Goal: Task Accomplishment & Management: Complete application form

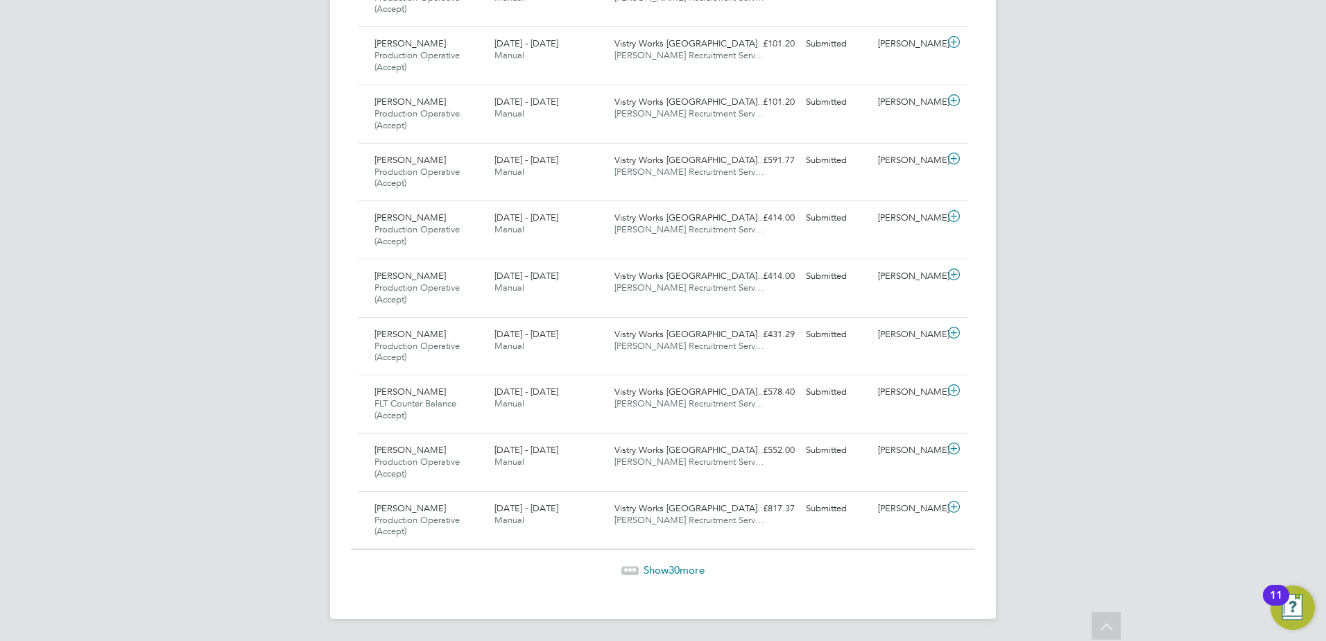
click at [664, 567] on span "Show 30 more" at bounding box center [673, 569] width 61 height 13
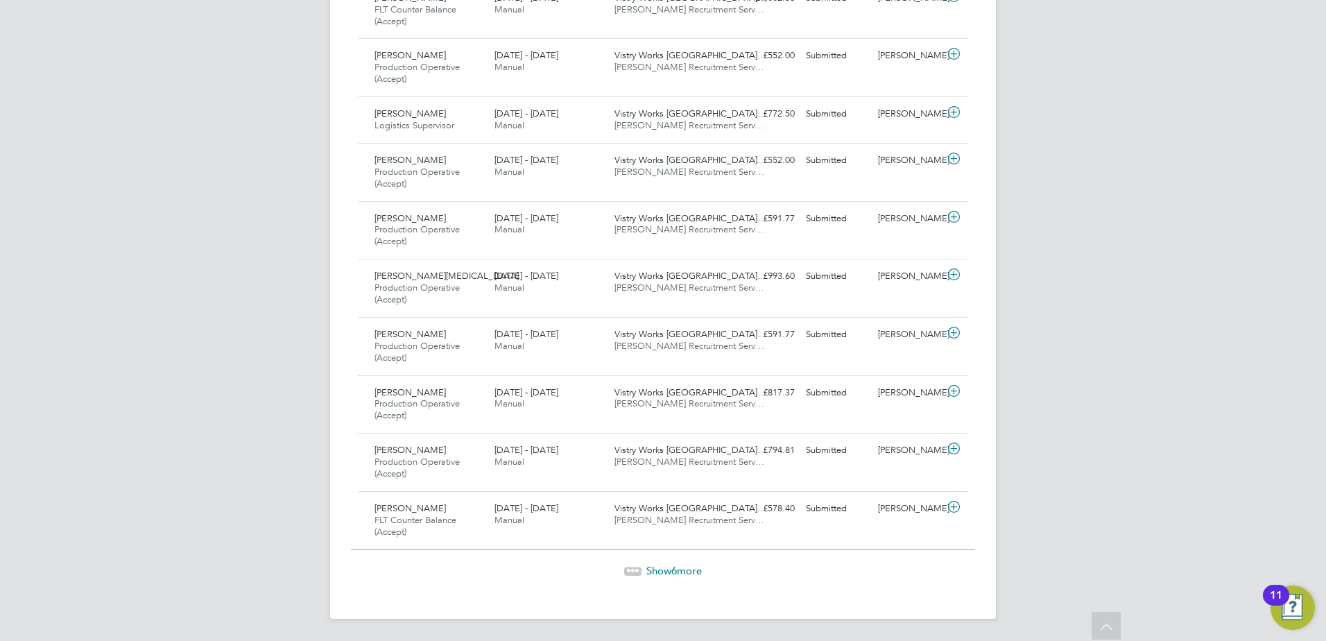
click at [685, 571] on span "Show 6 more" at bounding box center [673, 570] width 55 height 13
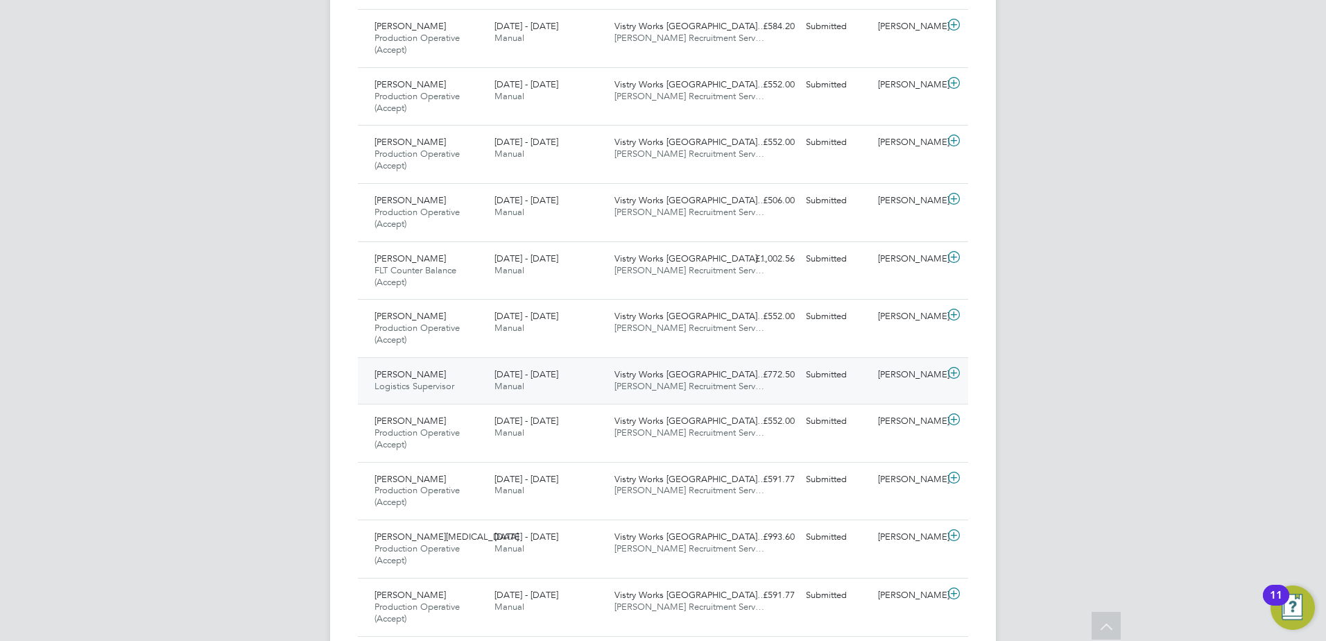
scroll to position [3077, 0]
click at [436, 261] on span "Pawel Gredzinski" at bounding box center [409, 257] width 71 height 12
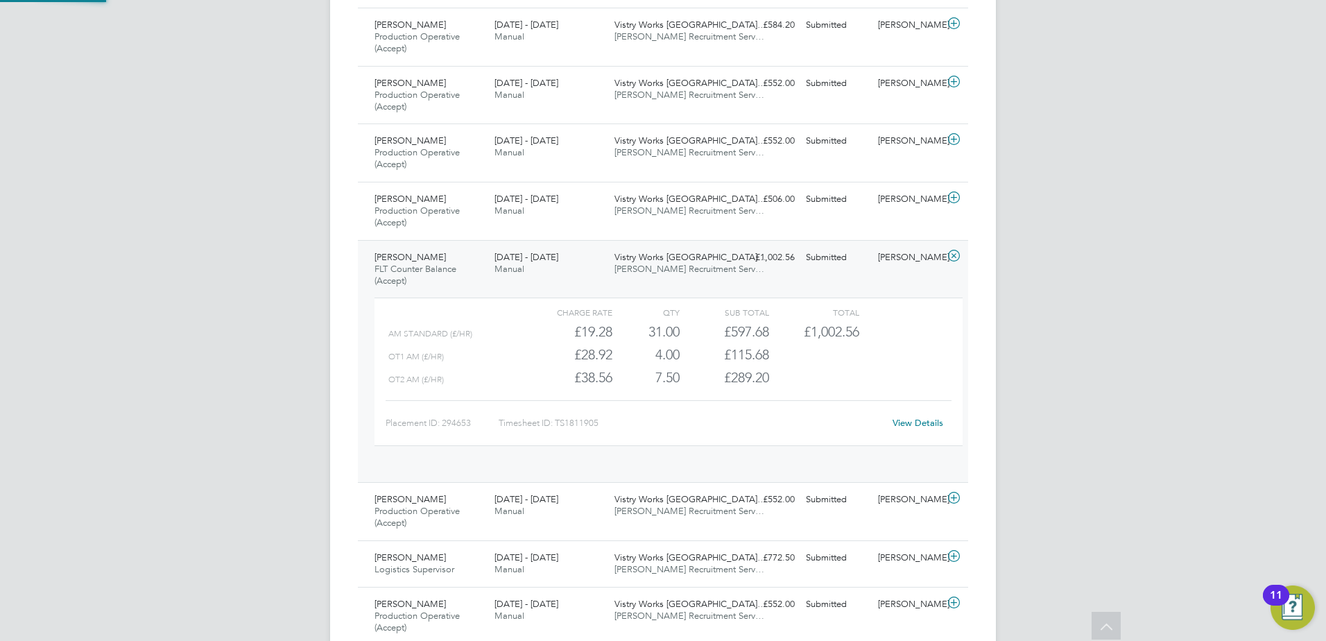
scroll to position [24, 135]
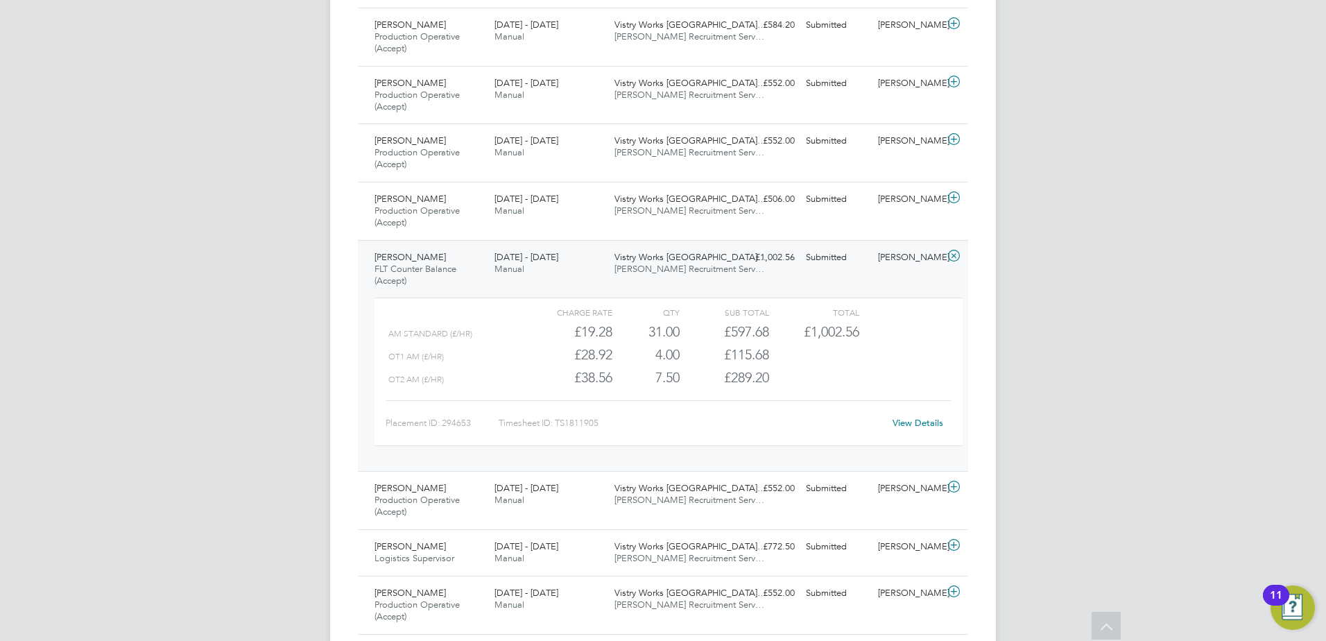
click at [903, 423] on link "View Details" at bounding box center [917, 423] width 51 height 12
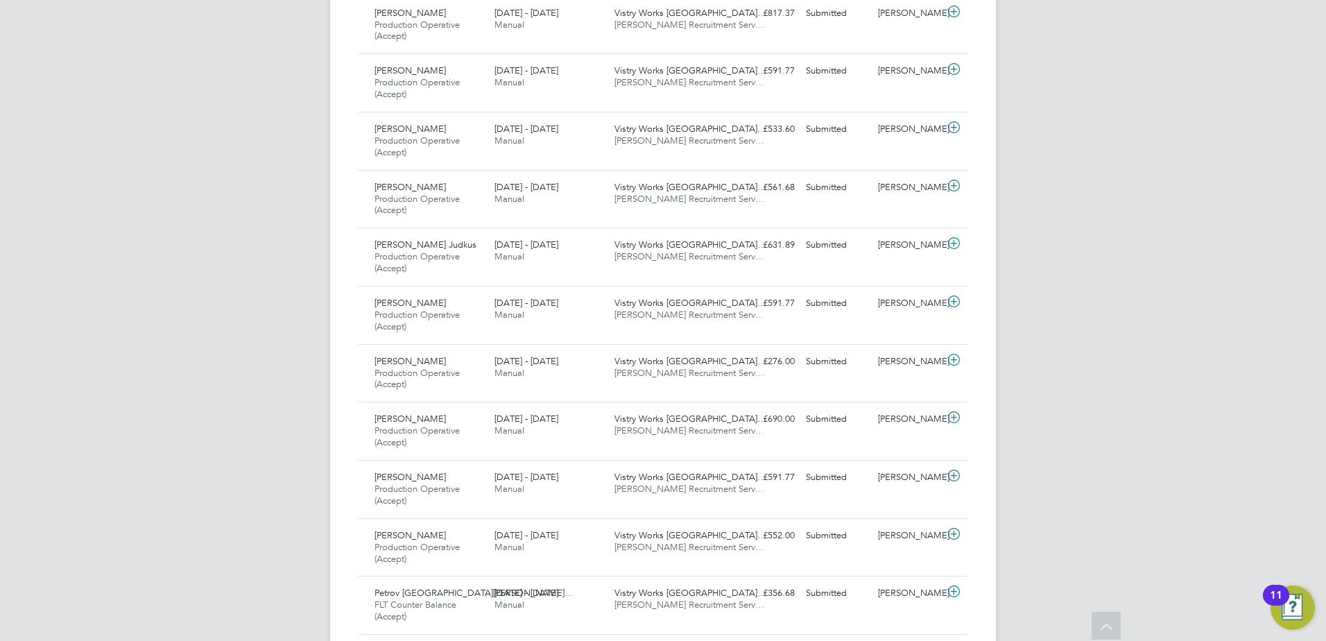
scroll to position [1828, 0]
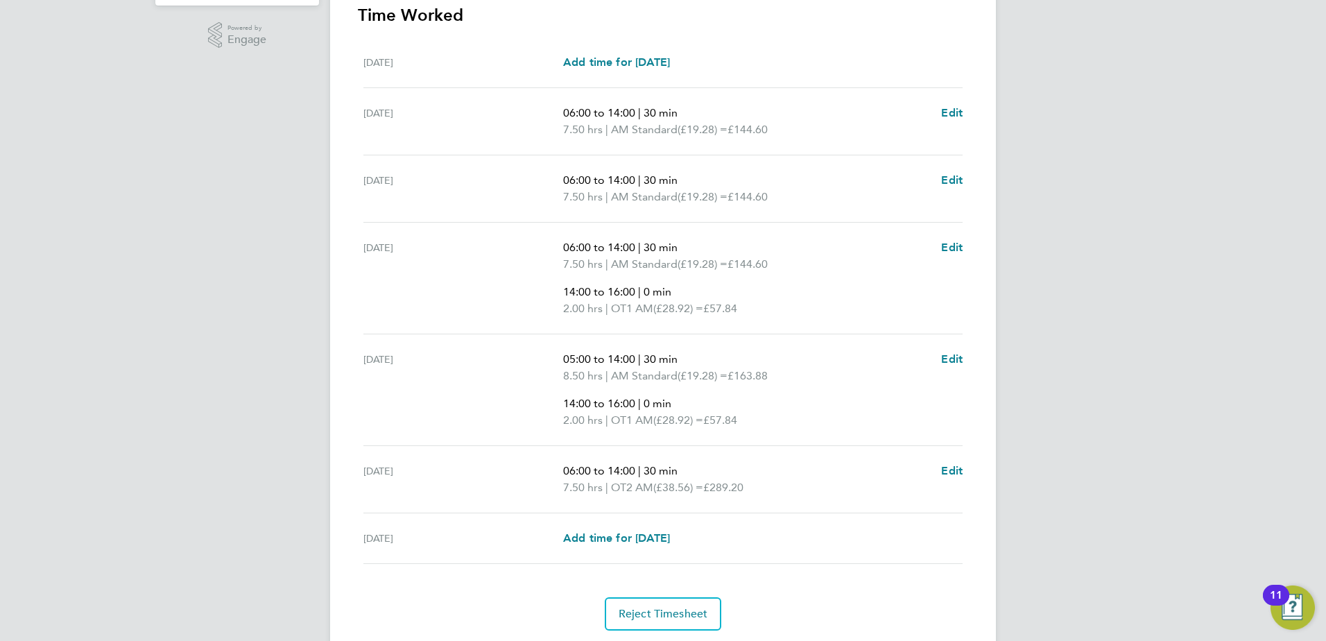
scroll to position [408, 0]
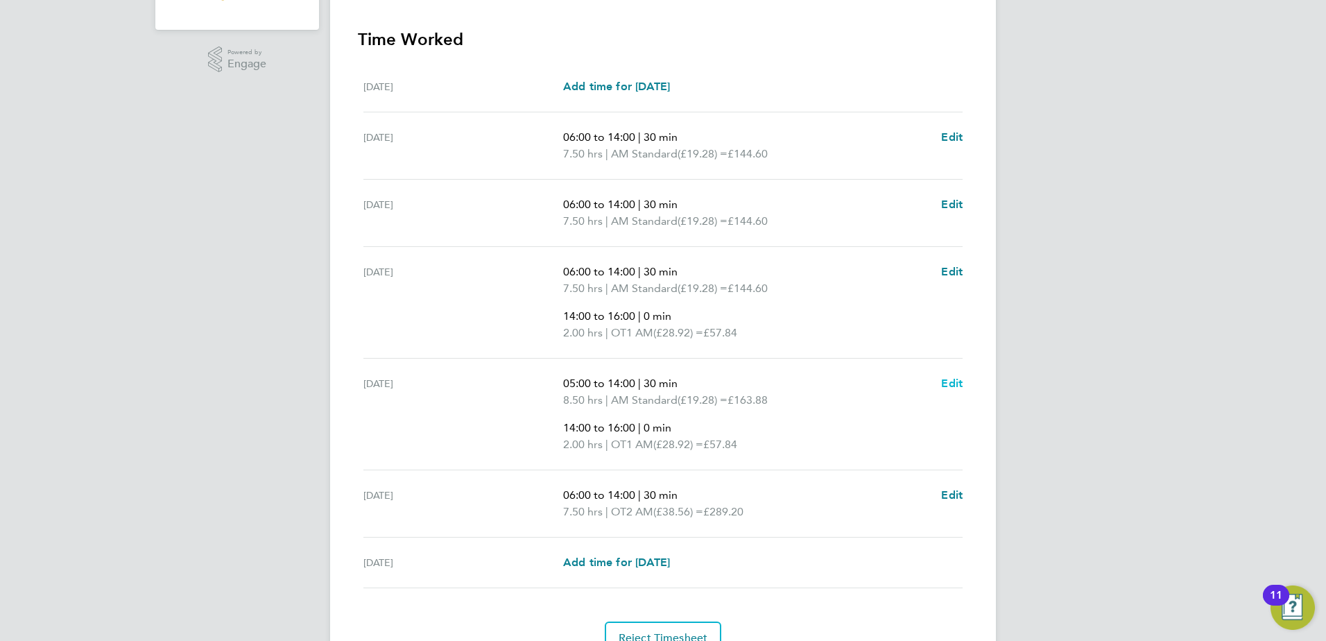
click at [947, 377] on span "Edit" at bounding box center [951, 383] width 21 height 13
select select "30"
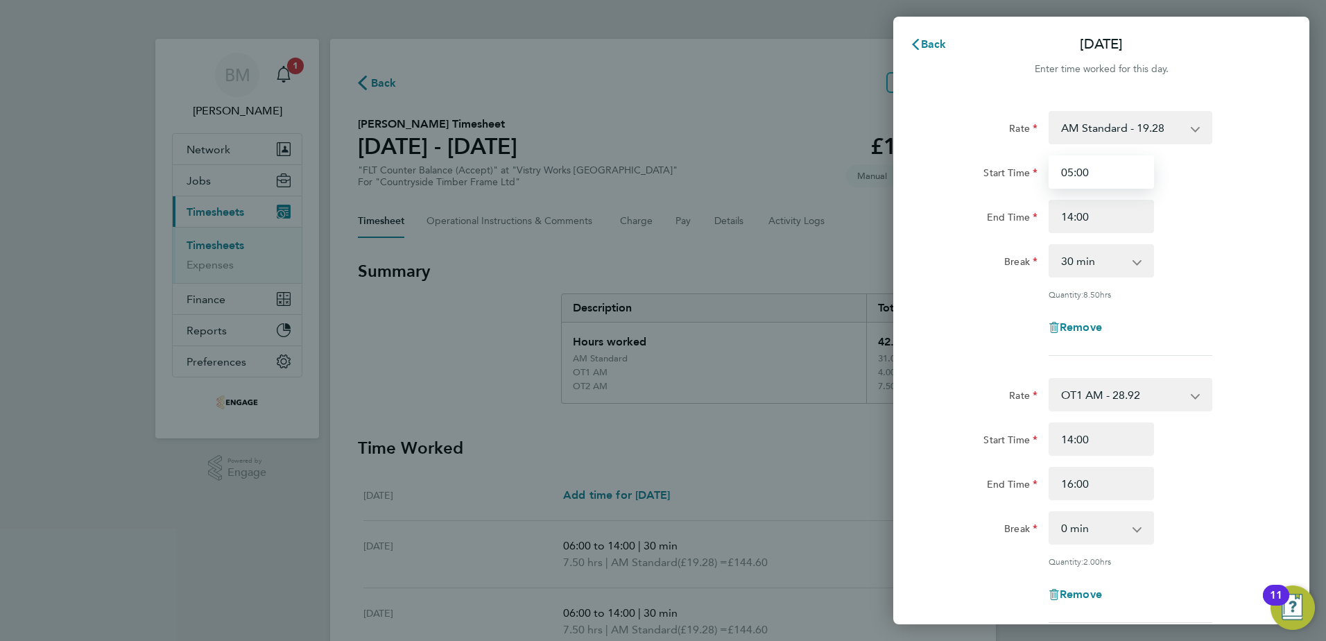
click at [1130, 171] on input "05:00" at bounding box center [1100, 171] width 105 height 33
click at [1197, 213] on div "End Time 14:00" at bounding box center [1100, 216] width 349 height 33
click at [742, 468] on div "Back Fri 29 Aug Enter time worked for this day. Rate AM Standard - 19.28 PM OT …" at bounding box center [663, 320] width 1326 height 641
click at [1071, 173] on input "05:00" at bounding box center [1100, 171] width 105 height 33
type input "06:00"
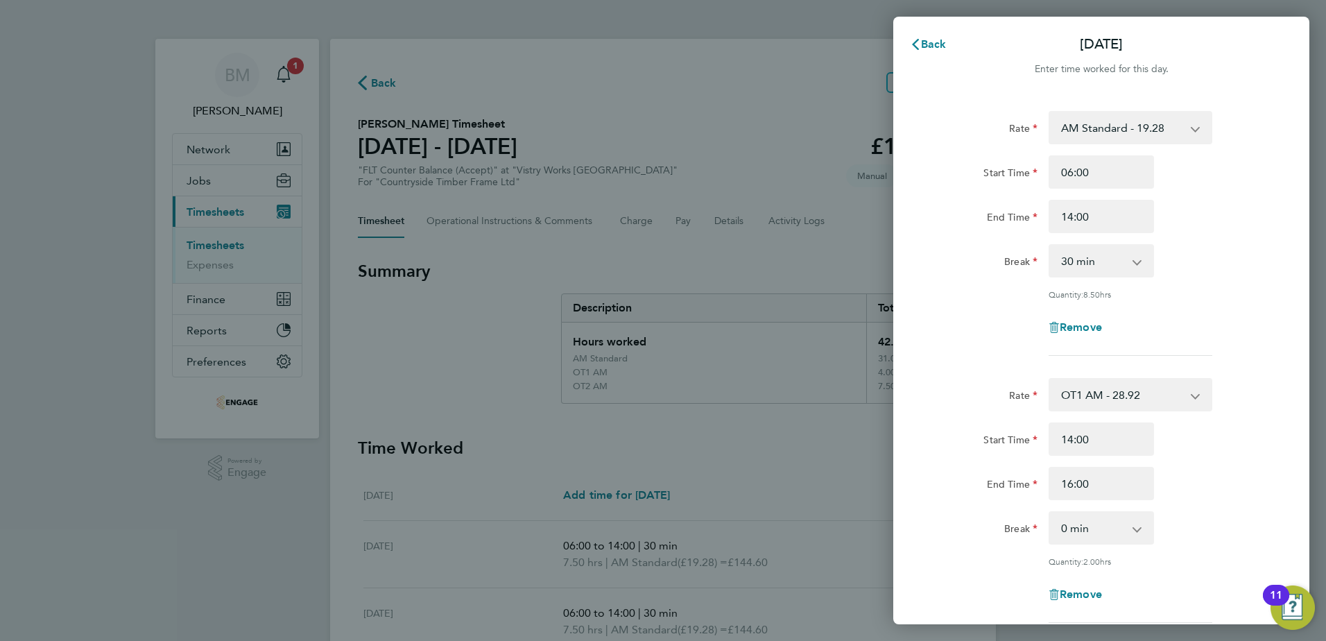
click at [908, 313] on div "Rate AM Standard - 19.28 PM OT 2 - 42.03 PM OT 1 - 31.52 OT1 AM - 28.92 PM Stan…" at bounding box center [1101, 441] width 416 height 695
click at [594, 449] on div "Fri 29 Aug Cancel Enter time worked for this day. Rate AM Standard - 19.28 PM O…" at bounding box center [663, 320] width 1326 height 641
click at [961, 47] on div "Fri 29 Aug Cancel" at bounding box center [1101, 44] width 416 height 33
click at [1263, 89] on div at bounding box center [1101, 86] width 416 height 17
click at [1267, 44] on span "Cancel" at bounding box center [1276, 43] width 40 height 13
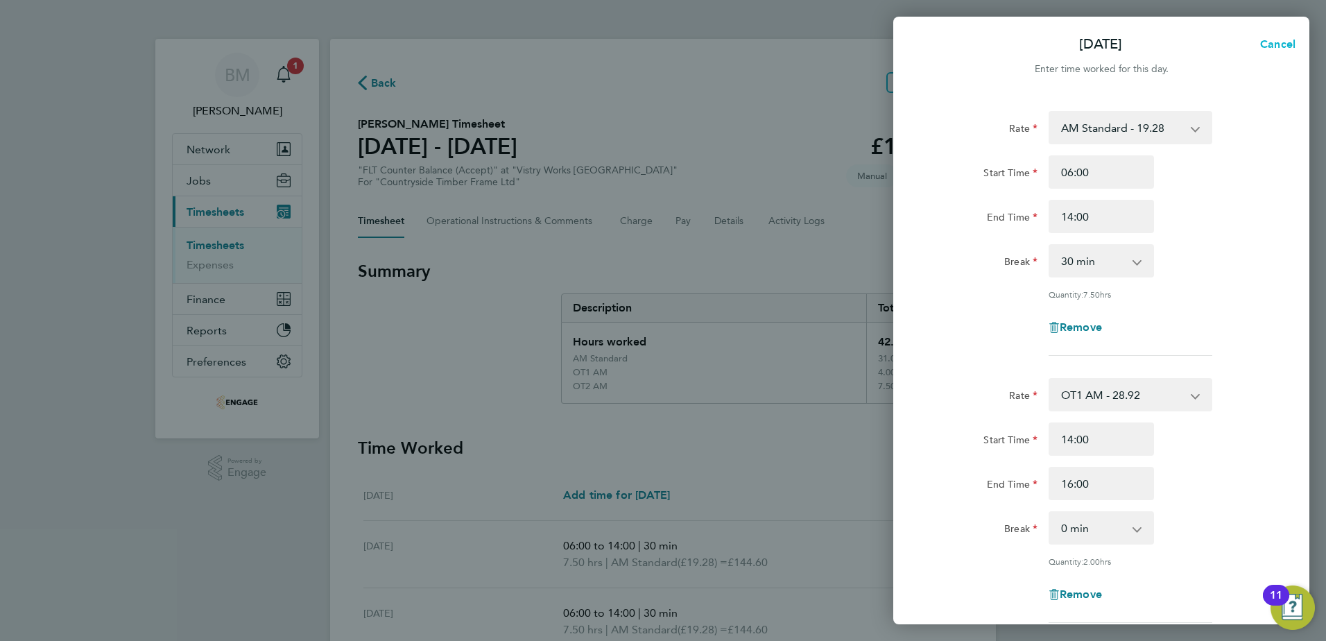
select select "30"
click at [1073, 175] on input "05:00" at bounding box center [1100, 171] width 105 height 33
type input "06:00"
click at [1220, 203] on div "End Time 14:00" at bounding box center [1100, 216] width 349 height 33
click at [1200, 617] on div "Rate OT1 AM - 28.92 AM Standard - 19.28 PM OT 2 - 42.03 PM OT 1 - 31.52 PM Stan…" at bounding box center [1101, 500] width 338 height 245
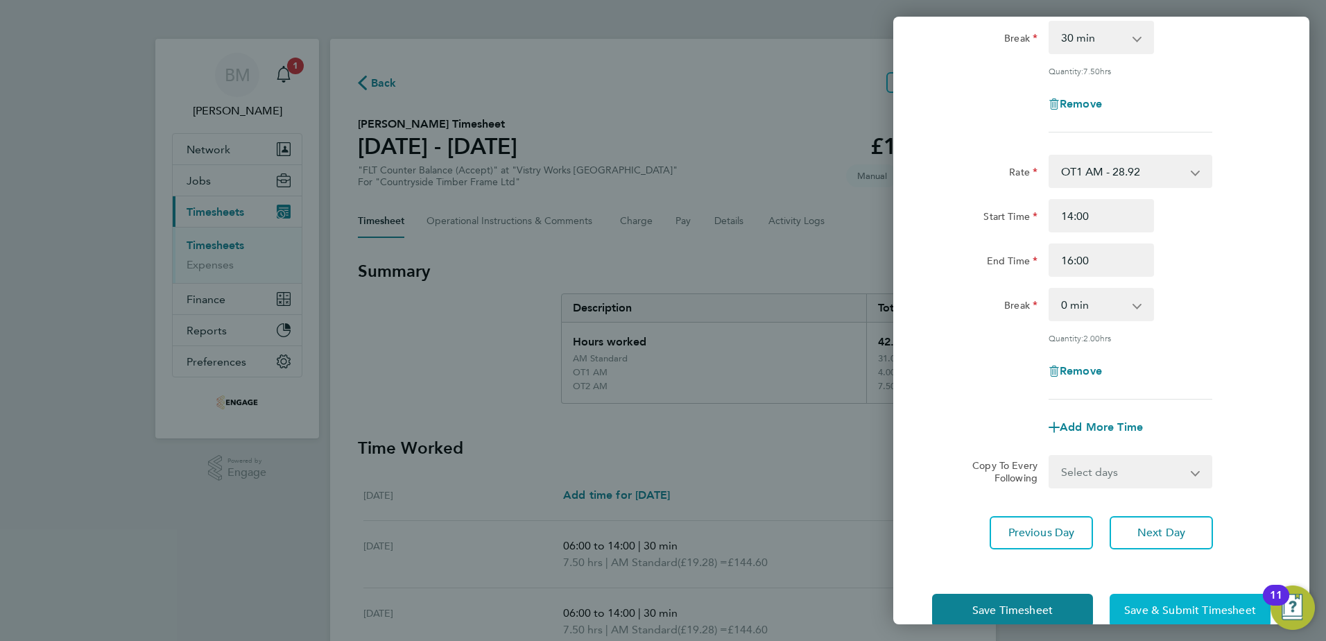
scroll to position [251, 0]
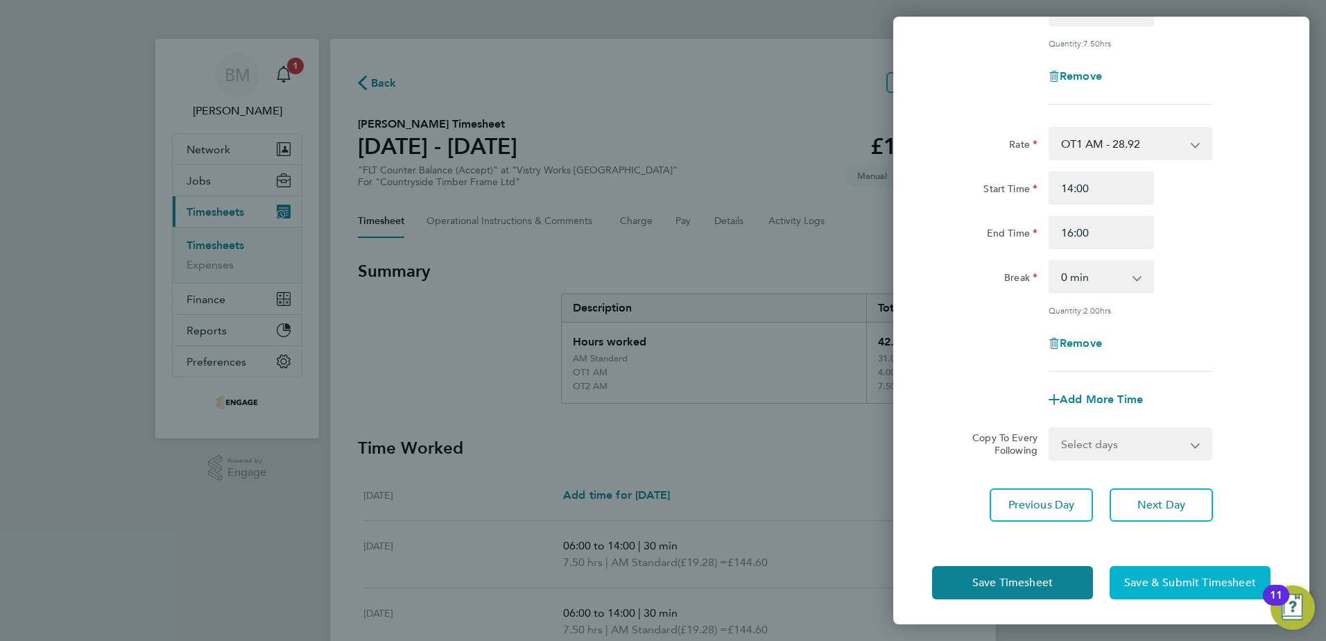
click at [1180, 585] on span "Save & Submit Timesheet" at bounding box center [1190, 583] width 132 height 14
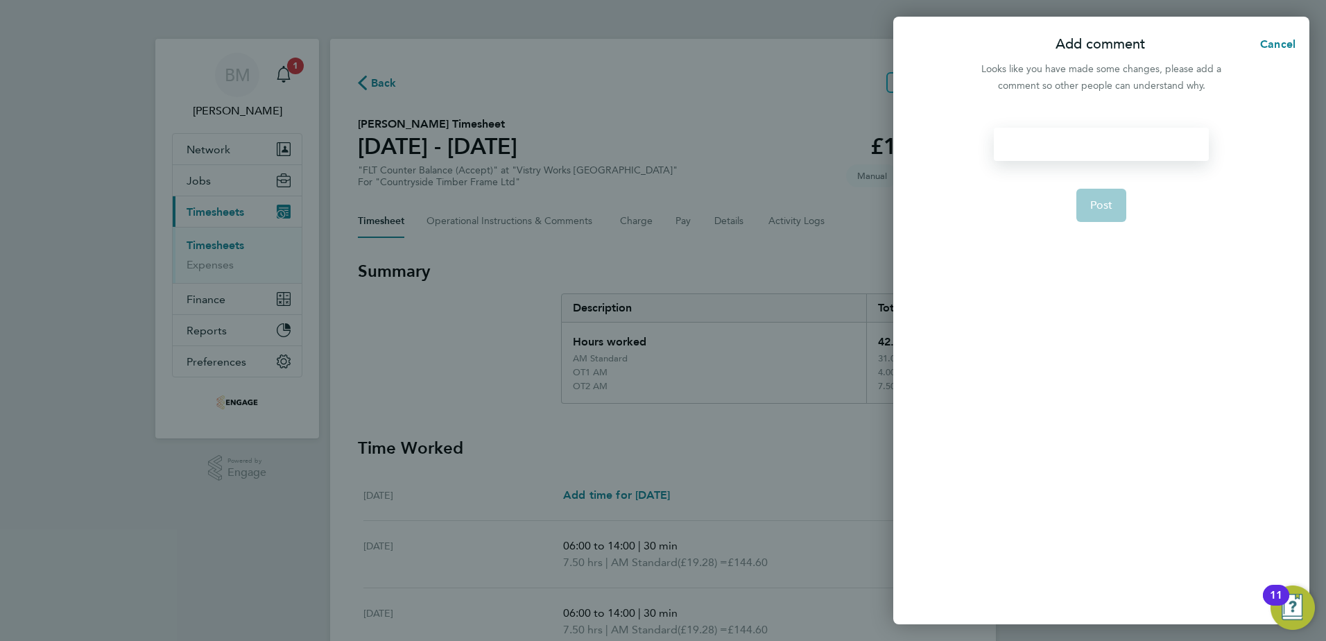
click at [1030, 146] on div at bounding box center [1101, 144] width 214 height 33
click at [1057, 135] on div at bounding box center [1101, 144] width 214 height 33
click at [1112, 207] on button "Post" at bounding box center [1101, 205] width 51 height 33
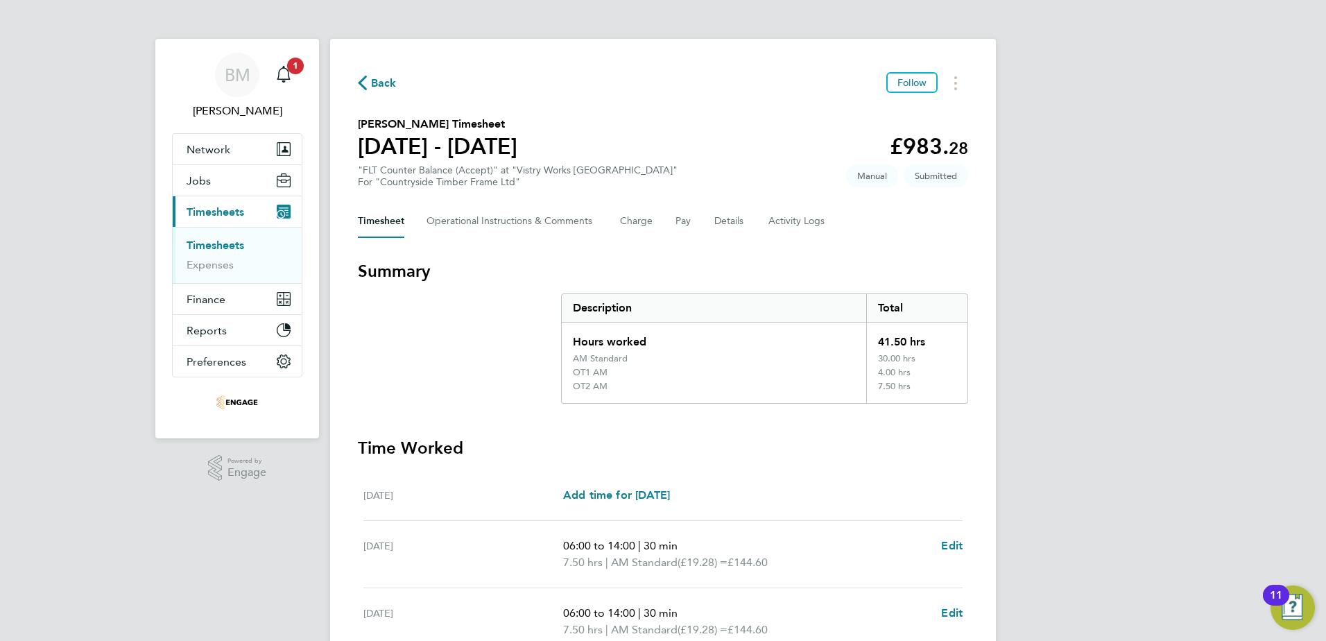
click at [383, 78] on span "Back" at bounding box center [384, 83] width 26 height 17
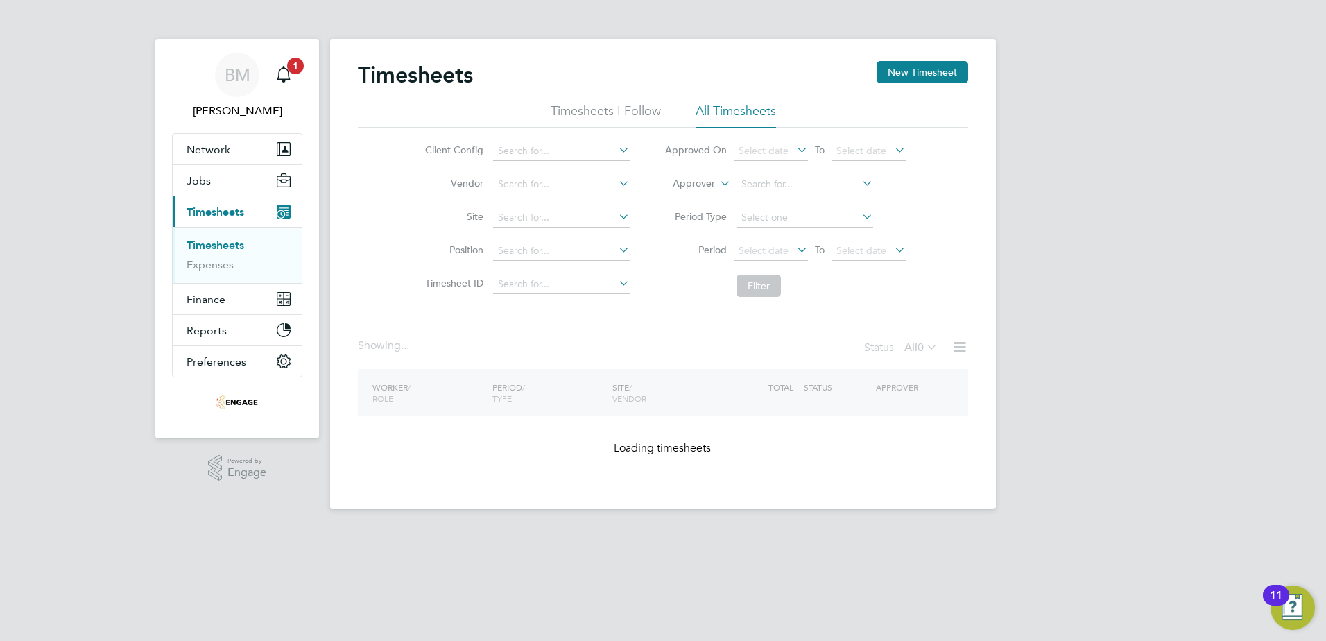
click at [794, 250] on icon at bounding box center [794, 249] width 0 height 19
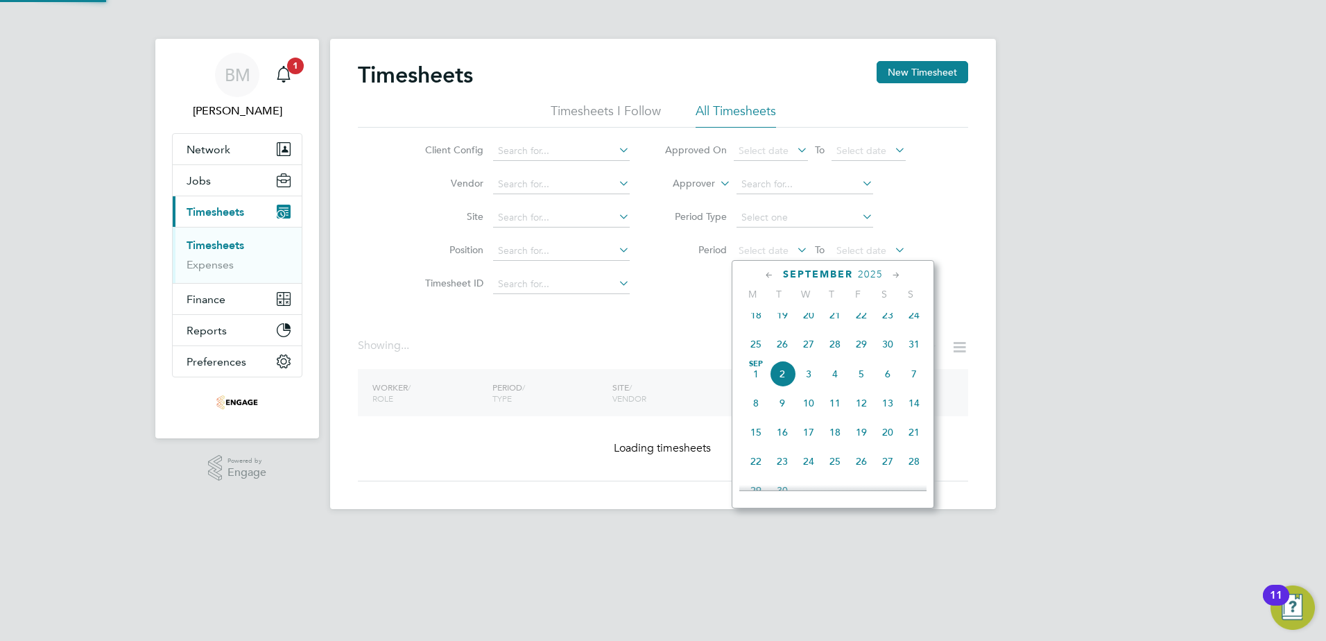
click at [754, 348] on span "25" at bounding box center [756, 344] width 26 height 26
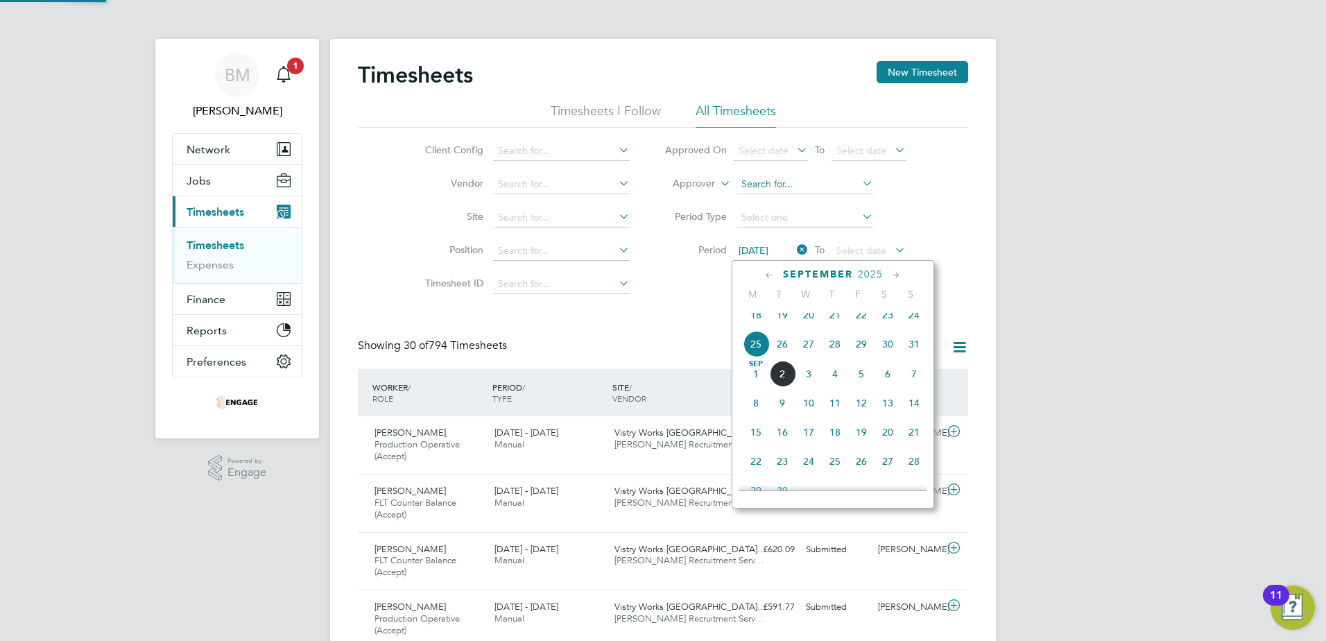
scroll to position [0, 0]
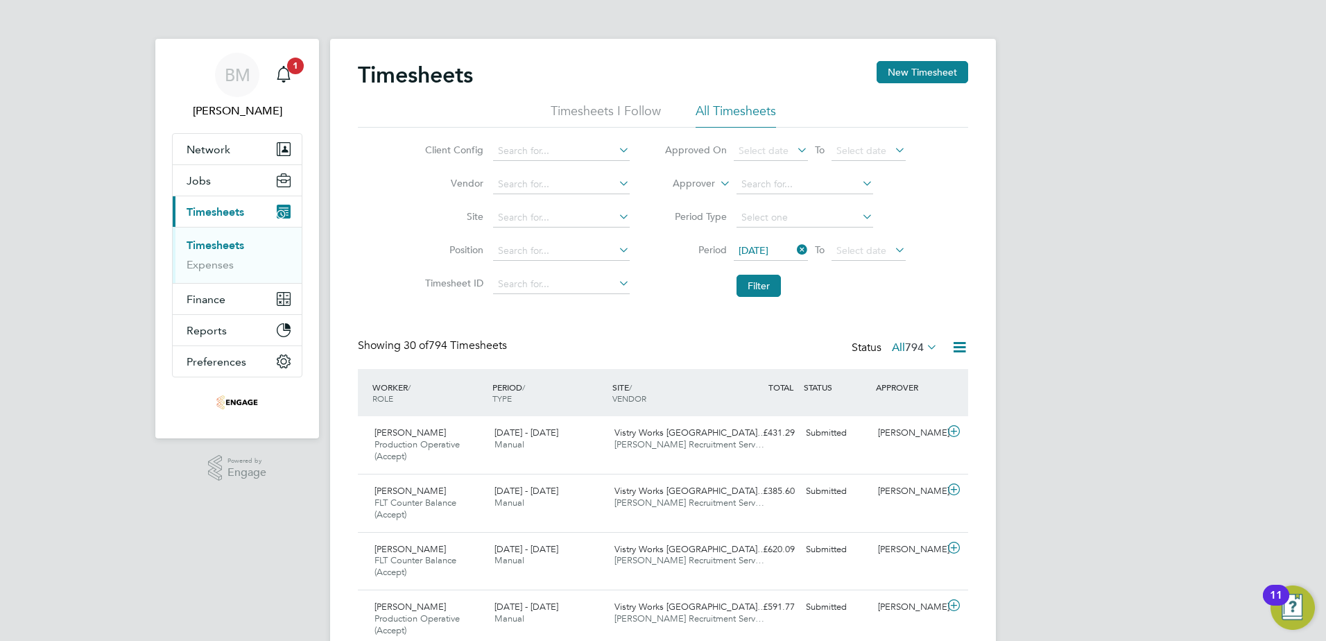
click at [892, 245] on icon at bounding box center [892, 249] width 0 height 19
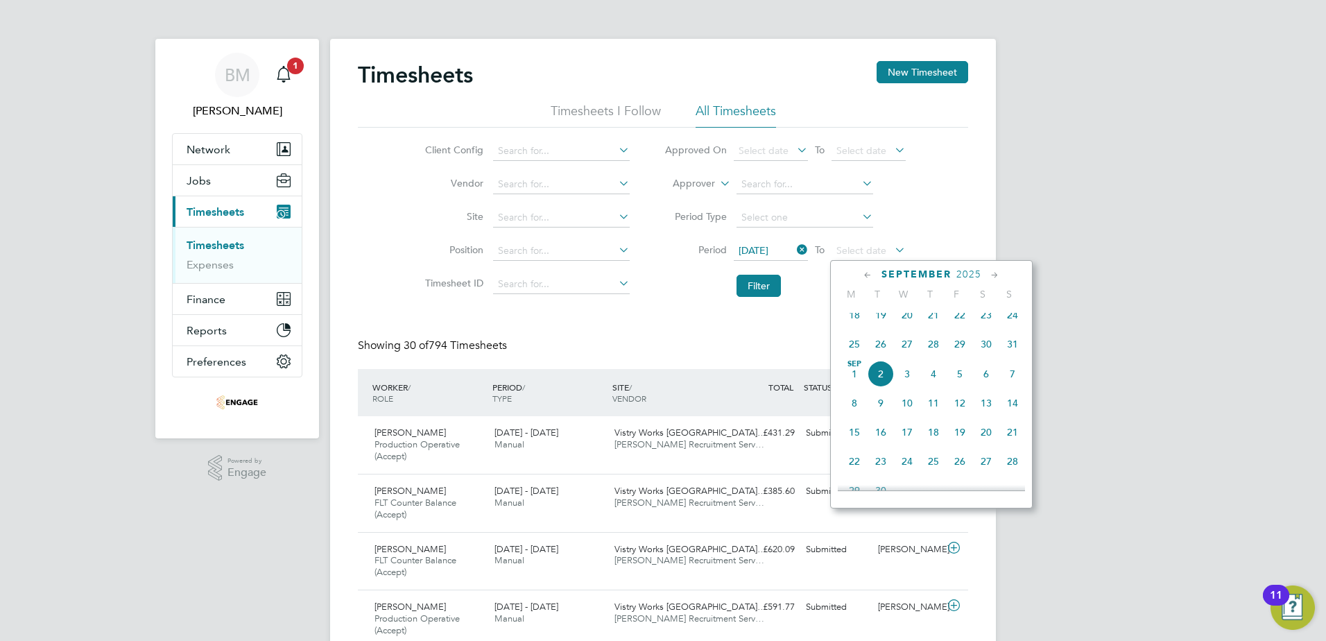
click at [1013, 350] on span "31" at bounding box center [1012, 344] width 26 height 26
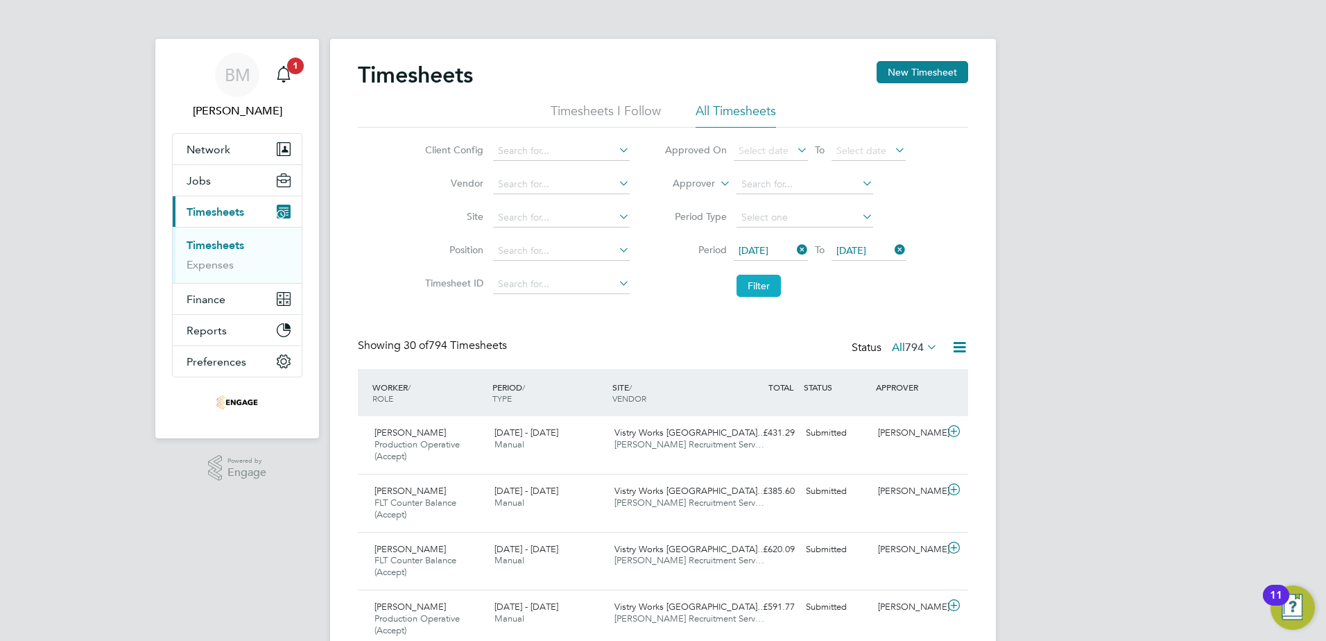
click at [753, 283] on button "Filter" at bounding box center [758, 286] width 44 height 22
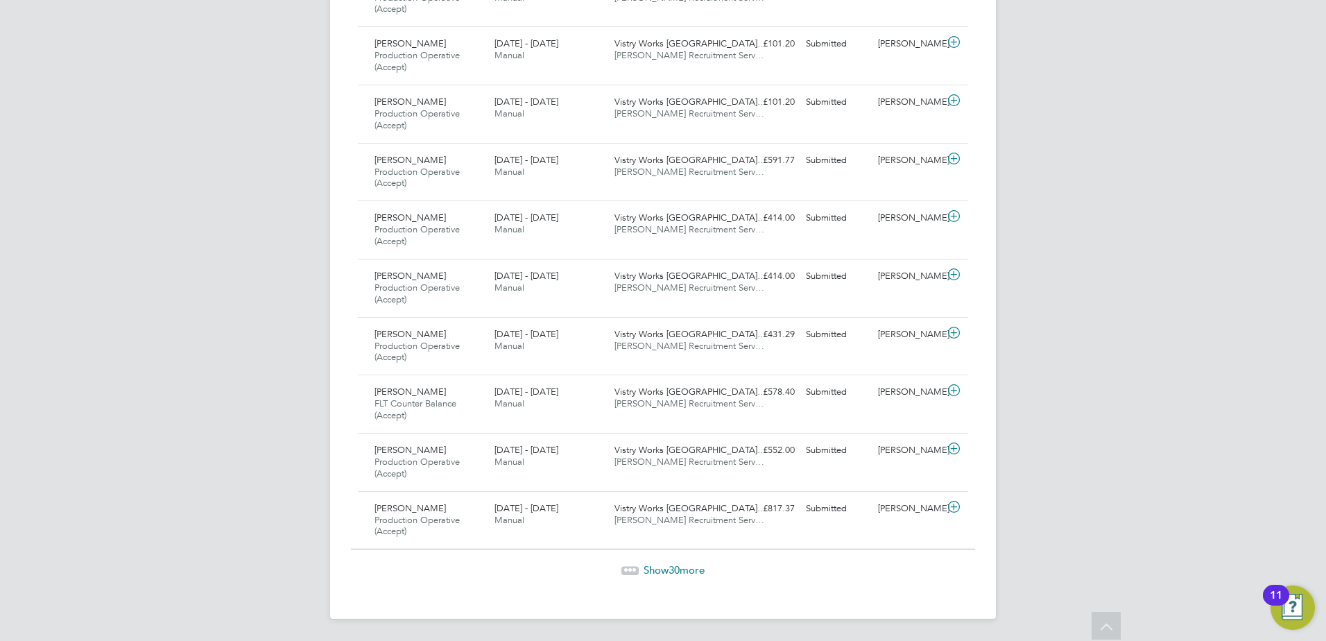
click at [670, 566] on span "30" at bounding box center [673, 569] width 11 height 13
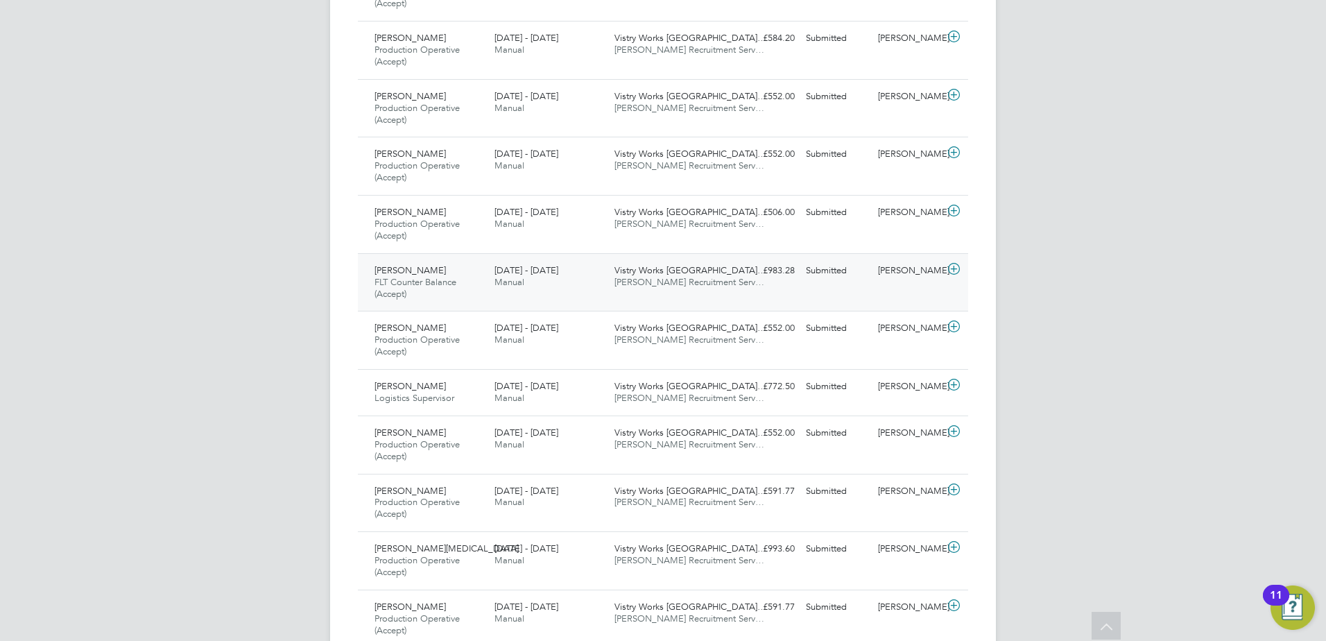
click at [458, 263] on div "Pawel Gredzinski FLT Counter Balance (Accept) 25 - 31 Aug 2025" at bounding box center [429, 282] width 120 height 46
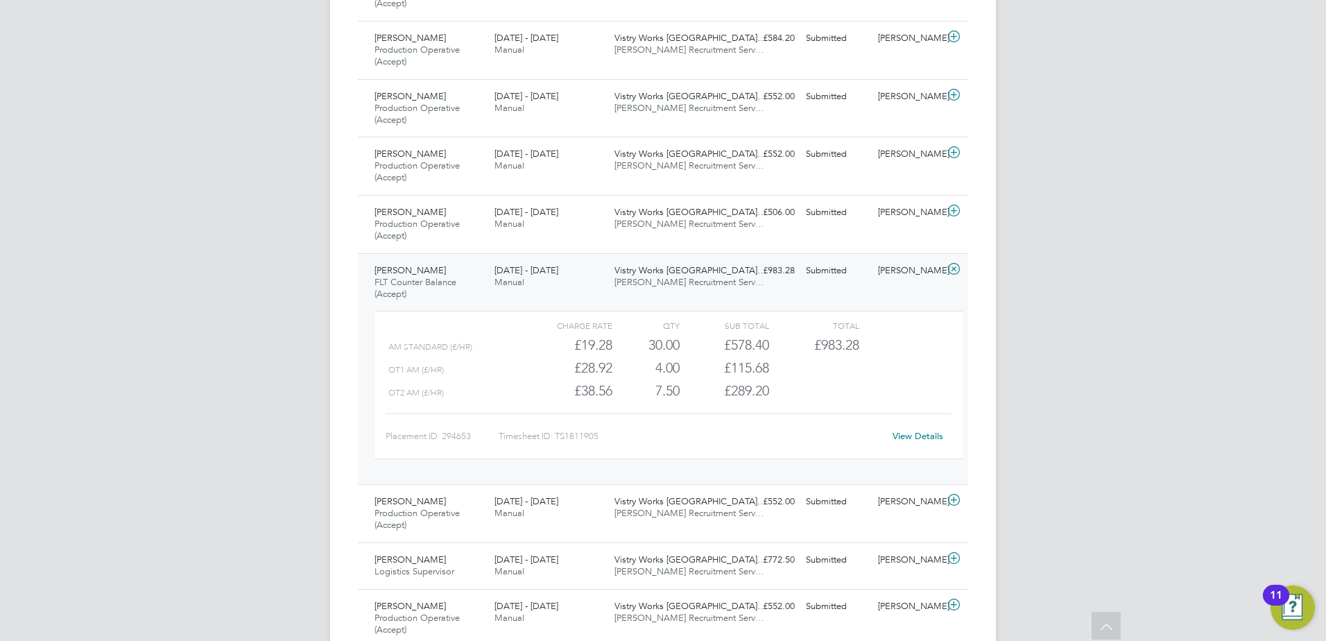
click at [414, 277] on span "FLT Counter Balance (Accept)" at bounding box center [415, 288] width 82 height 24
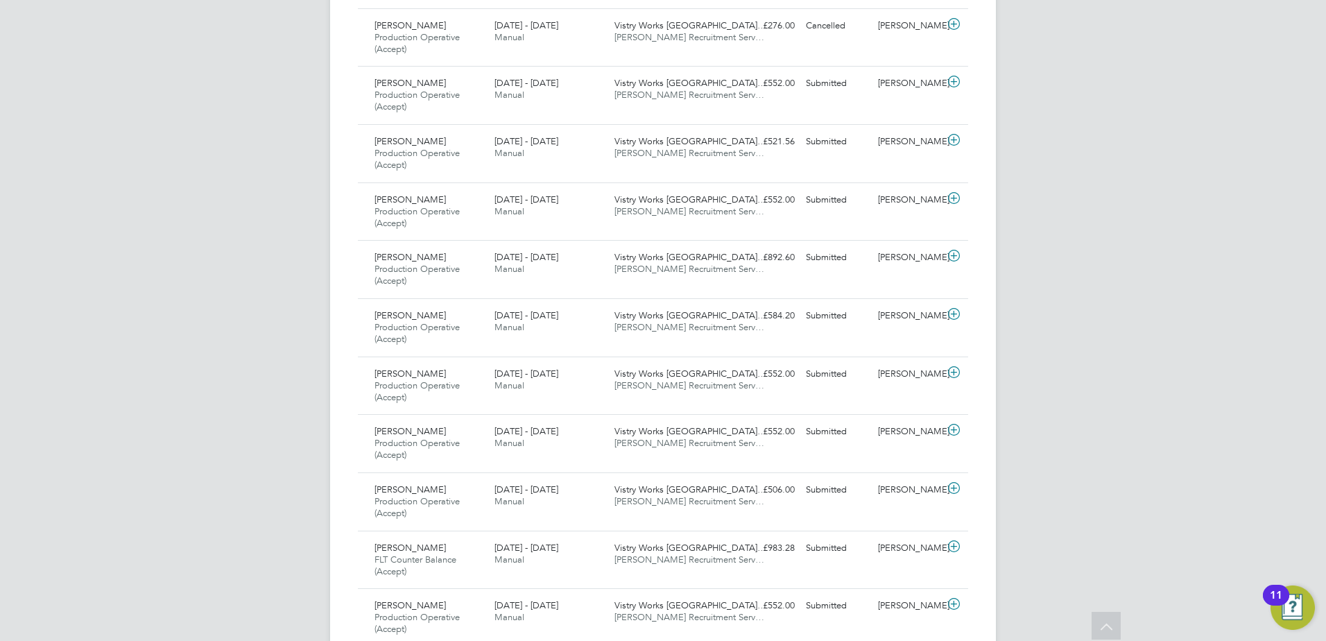
scroll to position [2781, 0]
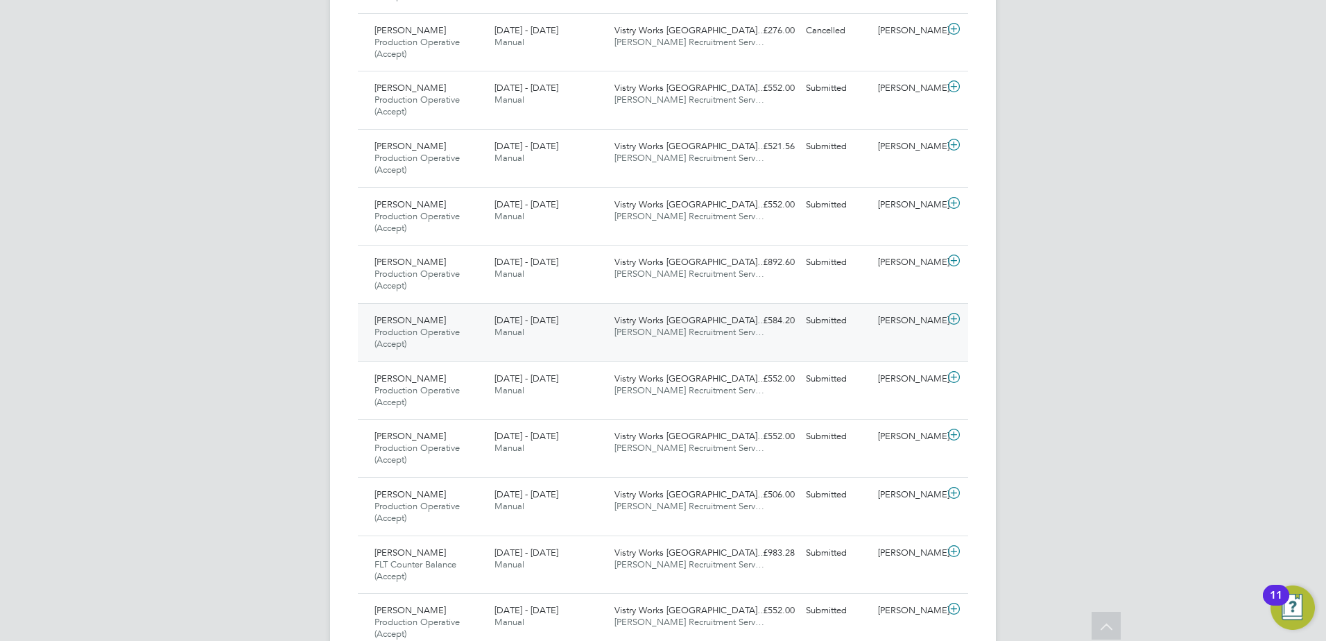
click at [445, 329] on span "Production Operative (Accept)" at bounding box center [416, 338] width 85 height 24
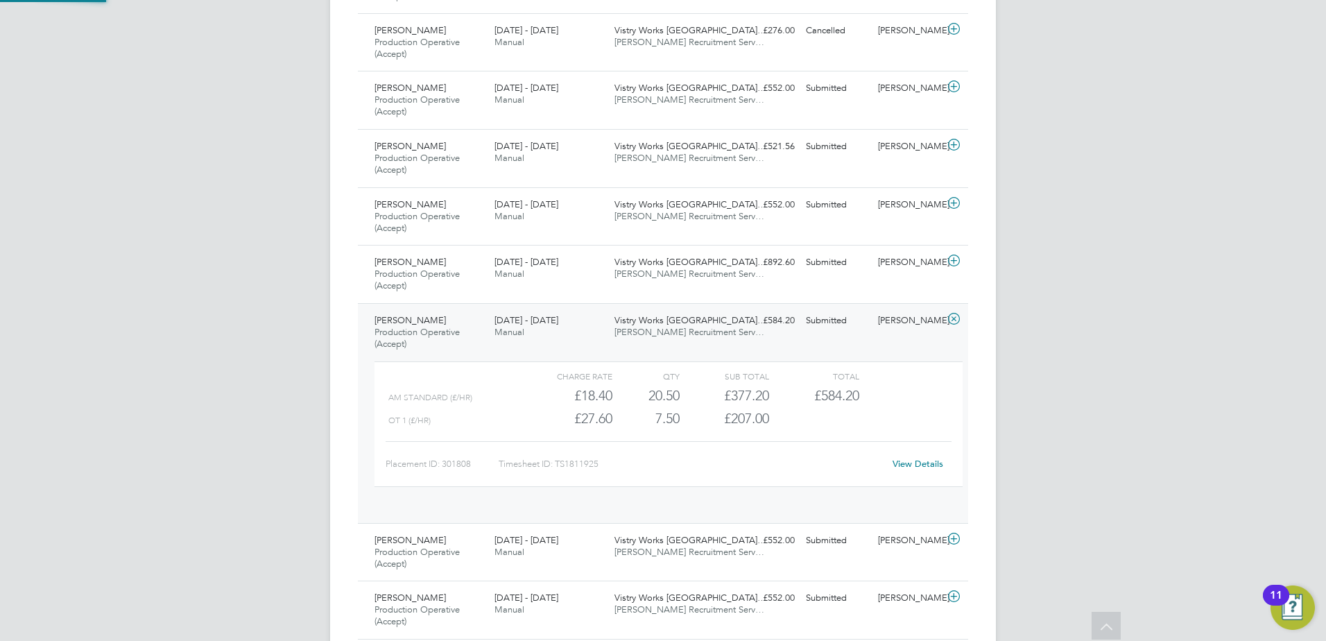
scroll to position [24, 135]
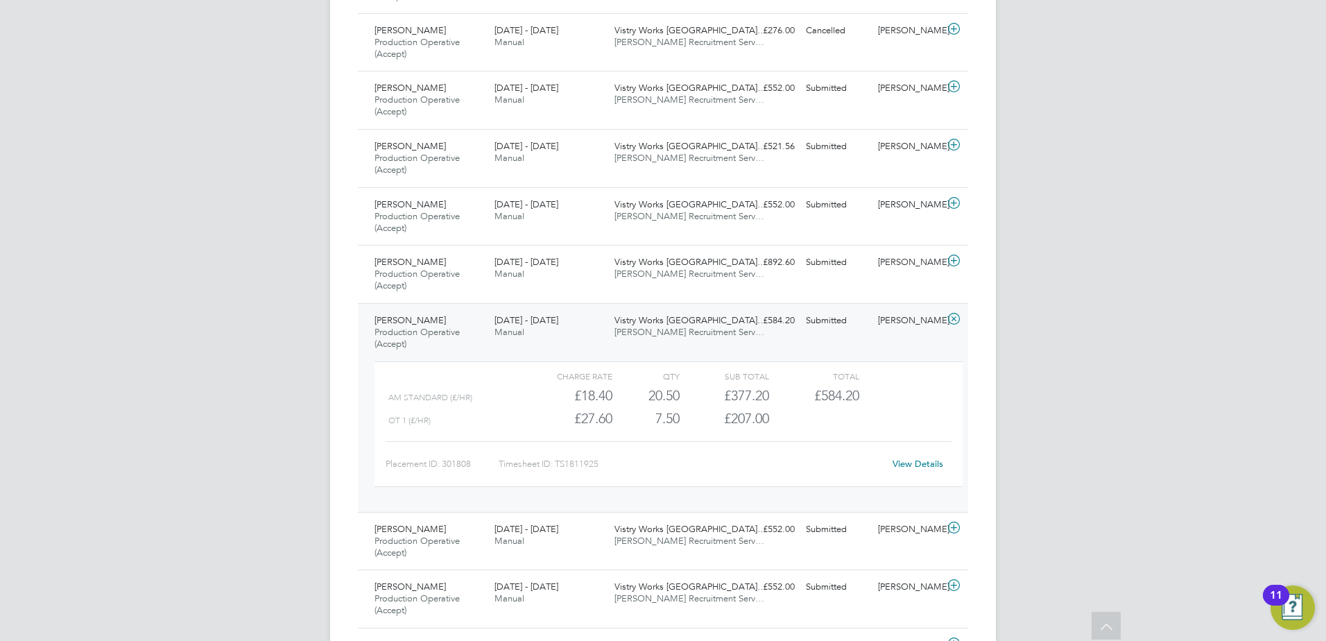
click at [890, 461] on div "View Details" at bounding box center [917, 464] width 68 height 22
click at [897, 466] on link "View Details" at bounding box center [917, 464] width 51 height 12
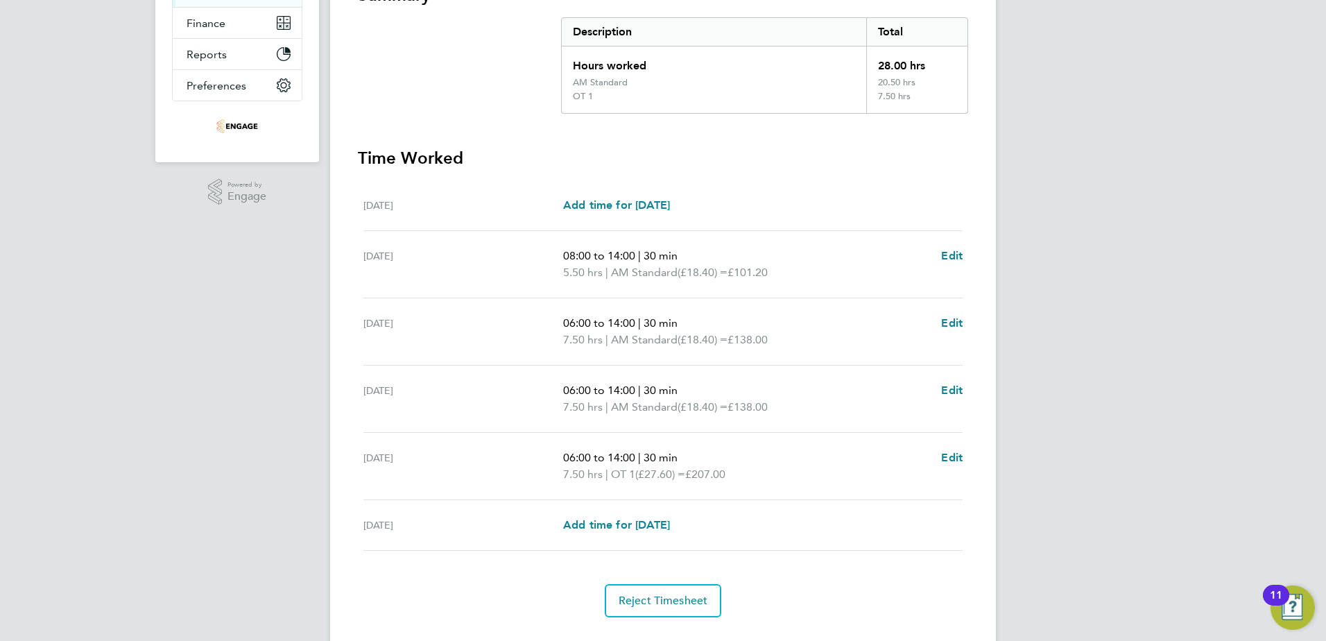
scroll to position [277, 0]
click at [951, 250] on span "Edit" at bounding box center [951, 254] width 21 height 13
select select "30"
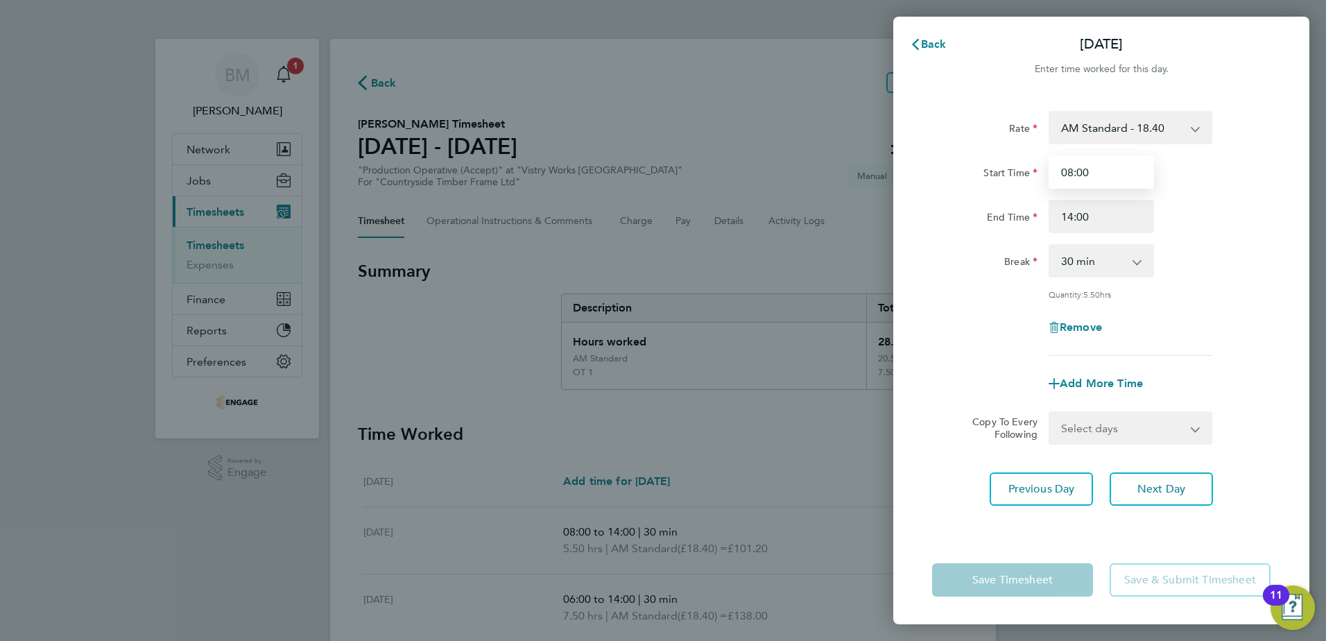
click at [1069, 169] on input "08:00" at bounding box center [1100, 171] width 105 height 33
click at [1072, 169] on input "08:00" at bounding box center [1100, 171] width 105 height 33
type input "06:00"
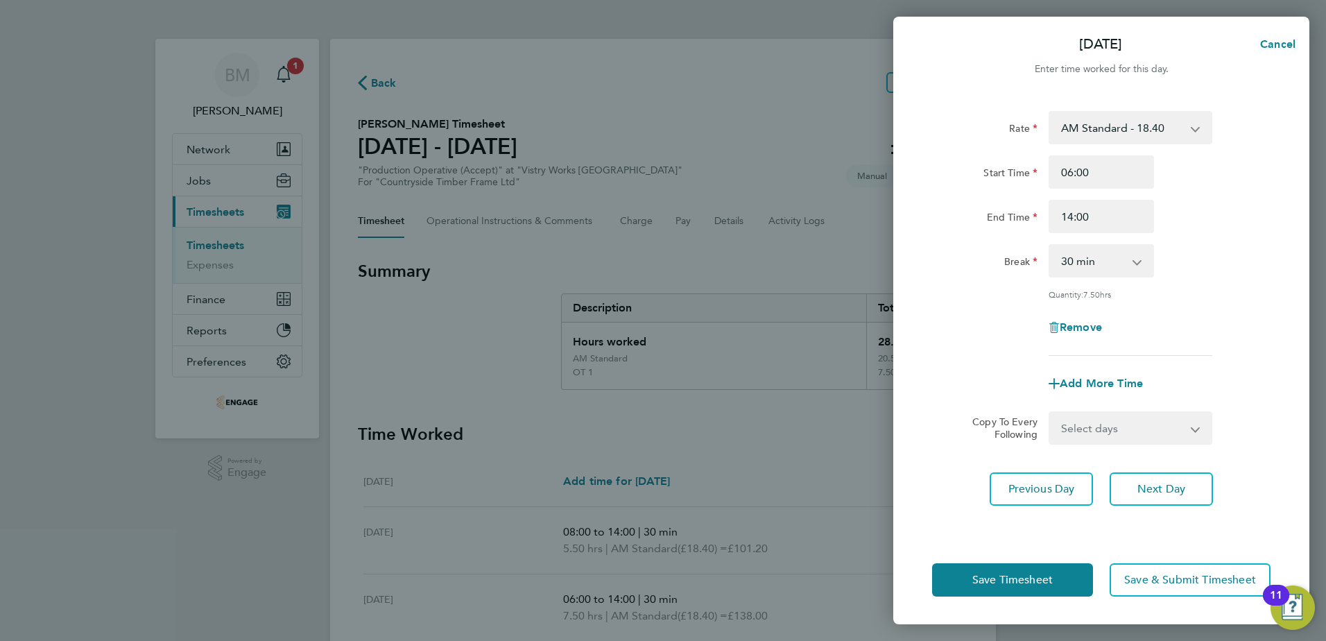
click at [1263, 420] on div "Copy To Every Following Select days Day Weekday (Mon-Fri) Weekend (Sat-Sun) Thu…" at bounding box center [1100, 427] width 349 height 33
click at [1197, 589] on button "Save & Submit Timesheet" at bounding box center [1189, 579] width 161 height 33
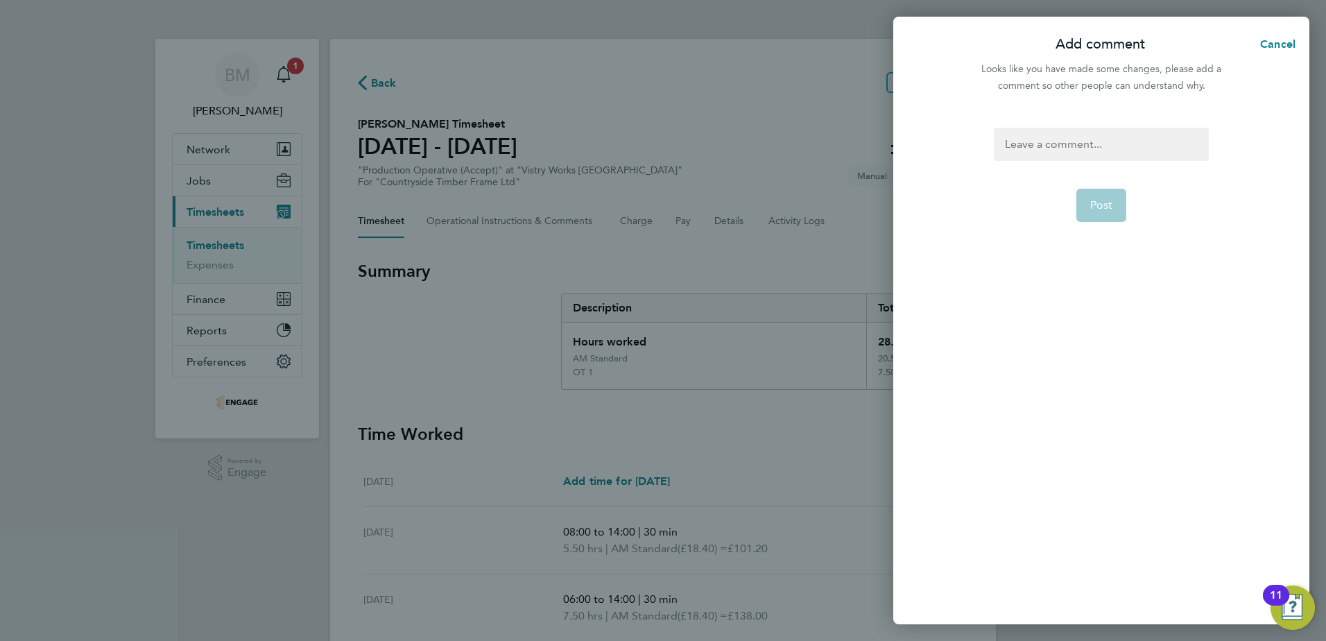
click at [1057, 152] on div at bounding box center [1101, 144] width 214 height 33
click at [1055, 152] on div at bounding box center [1101, 144] width 214 height 33
click at [1103, 207] on span "Post" at bounding box center [1101, 205] width 23 height 14
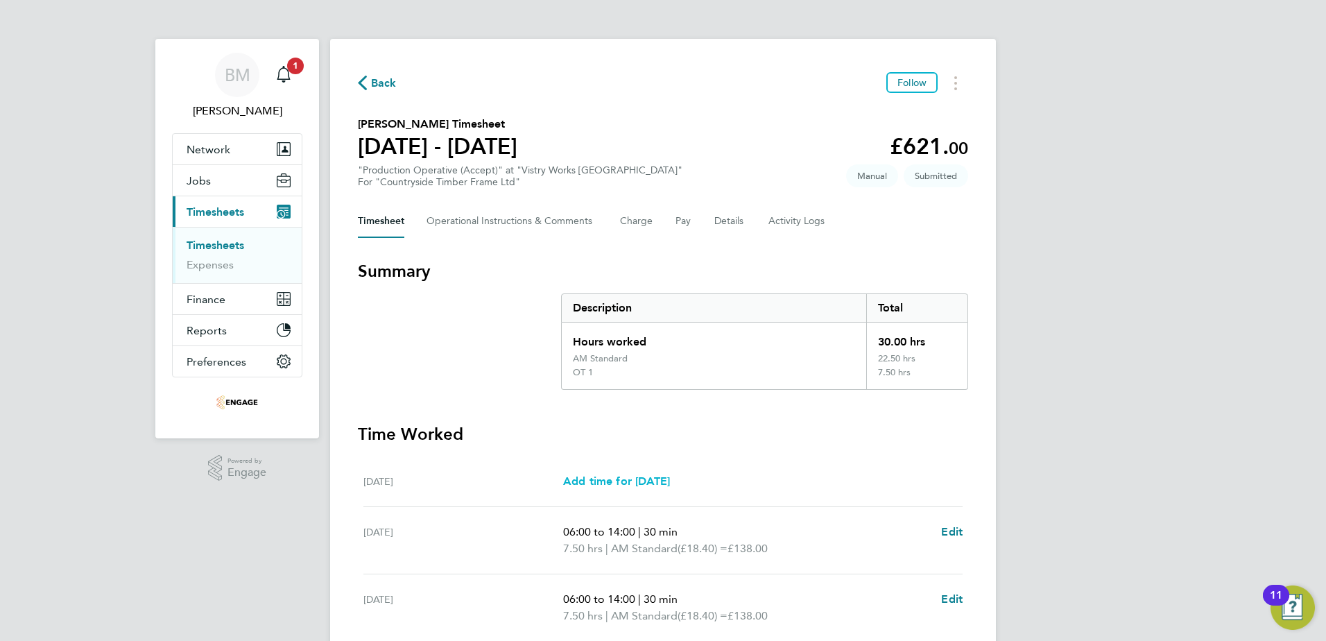
click at [630, 478] on span "Add time for Tue 26 Aug" at bounding box center [616, 480] width 107 height 13
select select "15"
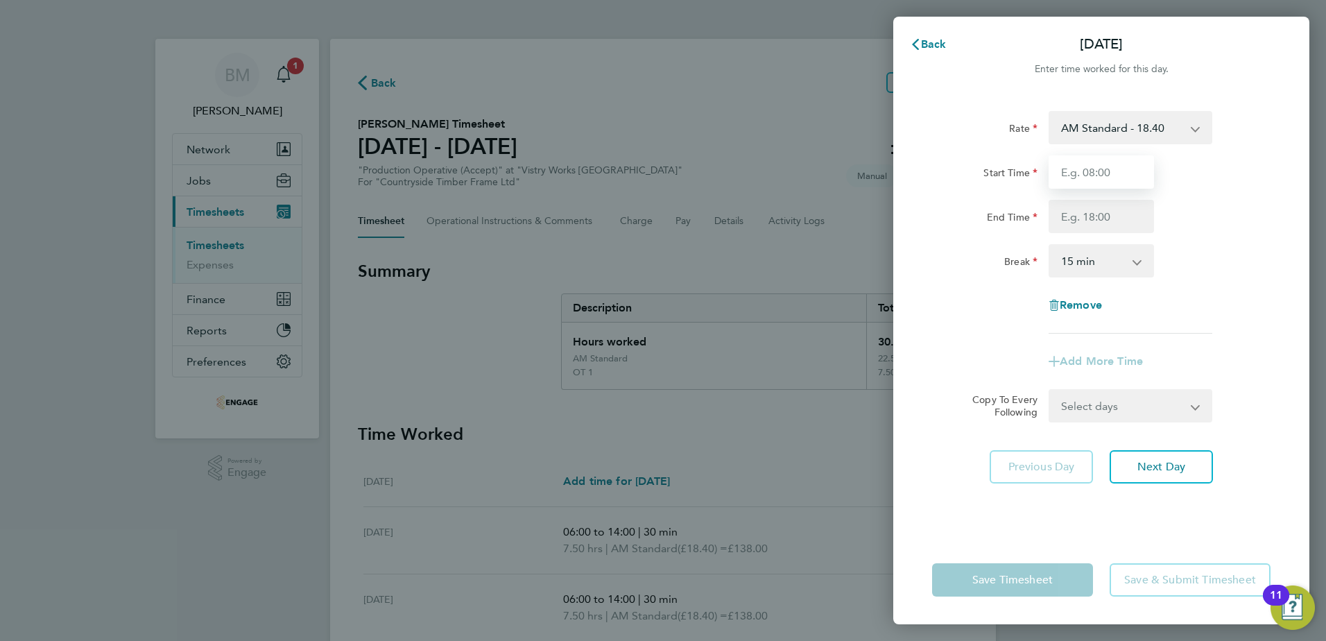
click at [1094, 171] on input "Start Time" at bounding box center [1100, 171] width 105 height 33
type input "08:00"
drag, startPoint x: 1084, startPoint y: 216, endPoint x: 1078, endPoint y: 205, distance: 12.1
click at [1084, 216] on input "End Time" at bounding box center [1100, 216] width 105 height 33
type input "14:00"
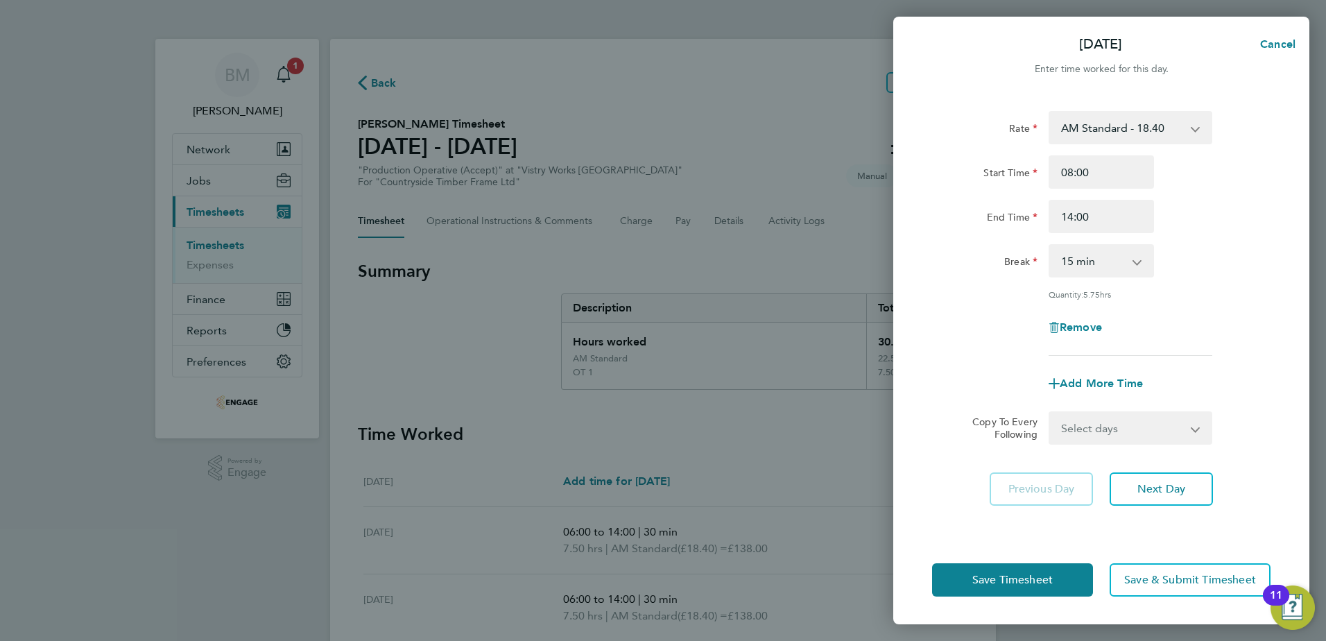
click at [1140, 258] on app-icon-cross-button at bounding box center [1144, 260] width 17 height 31
click at [1136, 261] on app-icon-cross-button at bounding box center [1144, 260] width 17 height 31
click at [1096, 264] on select "0 min 15 min 30 min 45 min 60 min 75 min 90 min" at bounding box center [1093, 260] width 86 height 31
select select "30"
click at [1050, 245] on select "0 min 15 min 30 min 45 min 60 min 75 min 90 min" at bounding box center [1093, 260] width 86 height 31
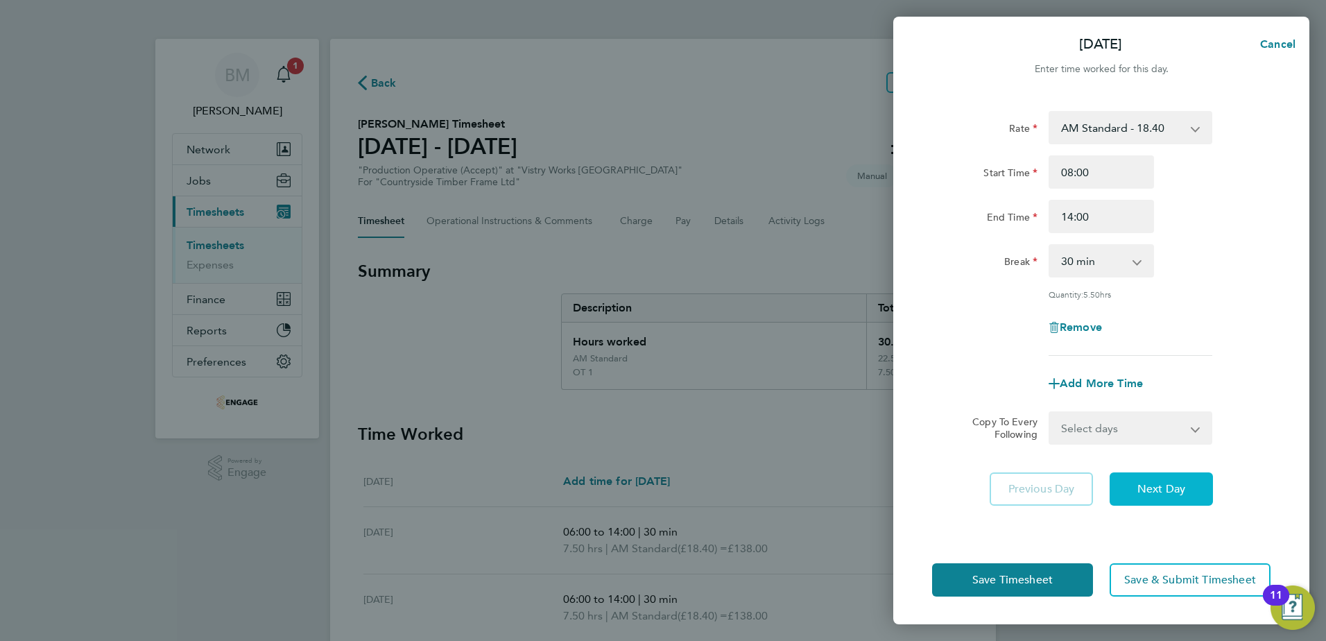
click at [1170, 491] on span "Next Day" at bounding box center [1161, 489] width 48 height 14
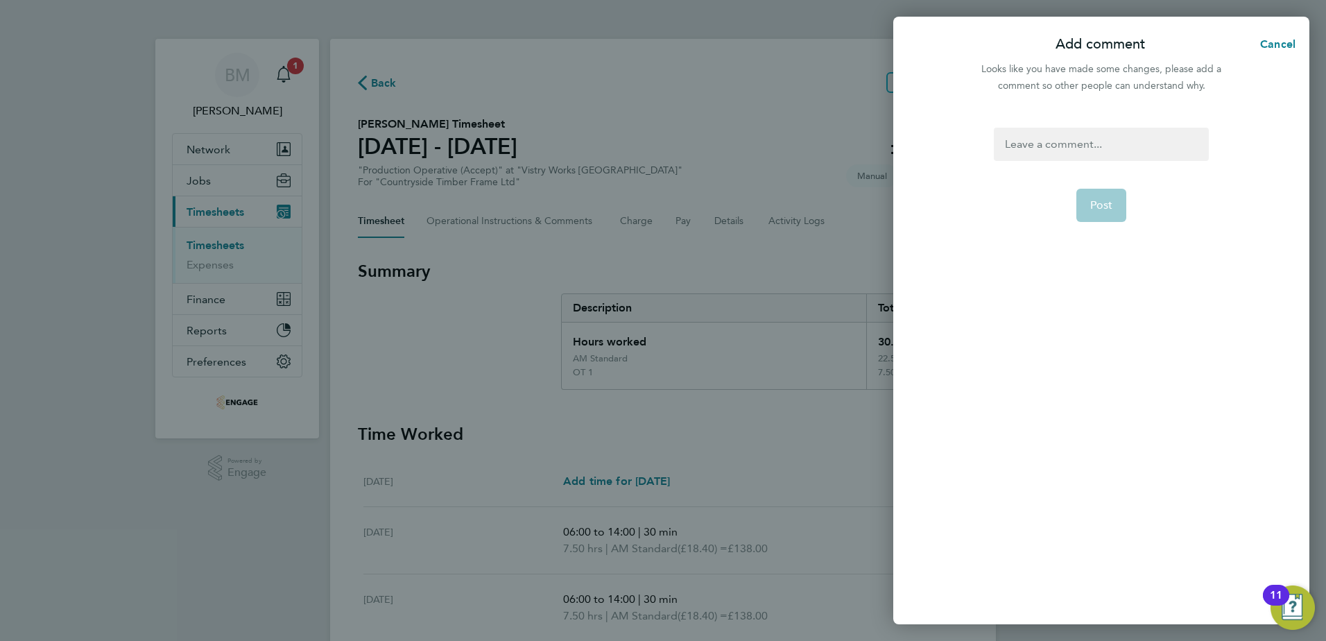
click at [1052, 145] on div at bounding box center [1101, 144] width 214 height 33
click at [1039, 139] on div at bounding box center [1101, 144] width 214 height 33
click at [1103, 206] on span "Post" at bounding box center [1101, 205] width 23 height 14
select select "30"
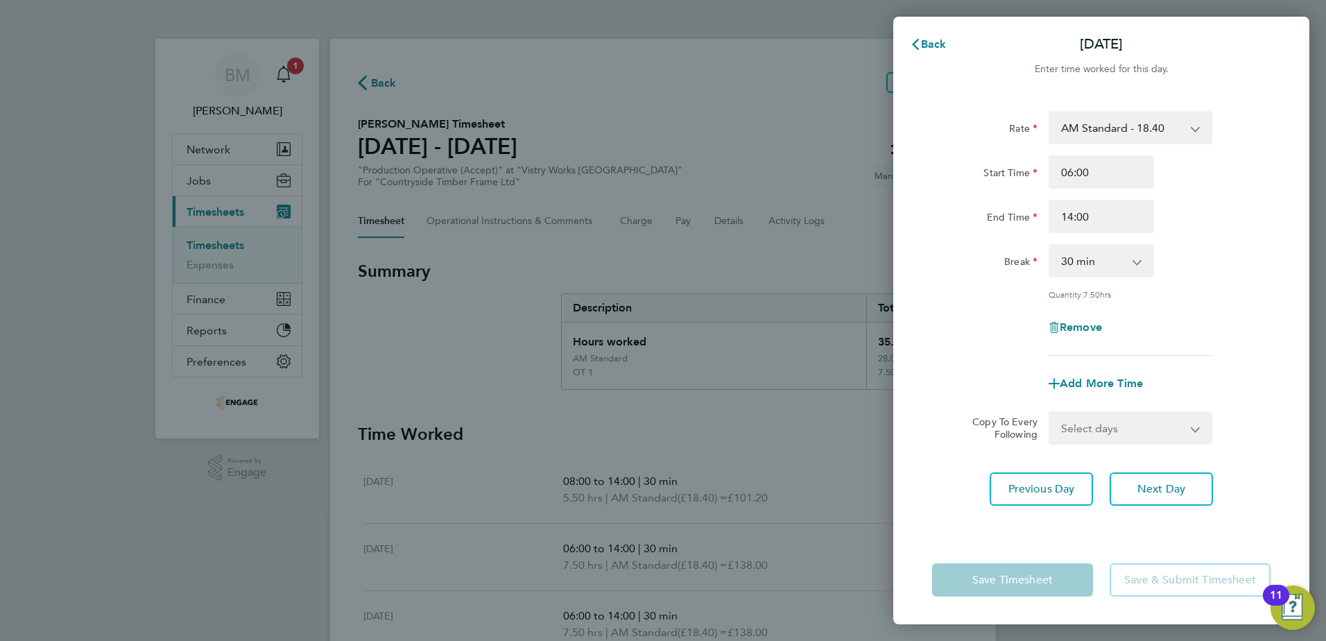
click at [1137, 258] on app-icon-cross-button at bounding box center [1144, 260] width 17 height 31
click at [720, 413] on div "Back Wed 27 Aug Enter time worked for this day. Rate AM Standard - 18.40 OT 1 -…" at bounding box center [663, 320] width 1326 height 641
click at [1164, 482] on span "Next Day" at bounding box center [1161, 489] width 48 height 14
select select "30"
click at [1164, 482] on span "Next Day" at bounding box center [1161, 489] width 48 height 14
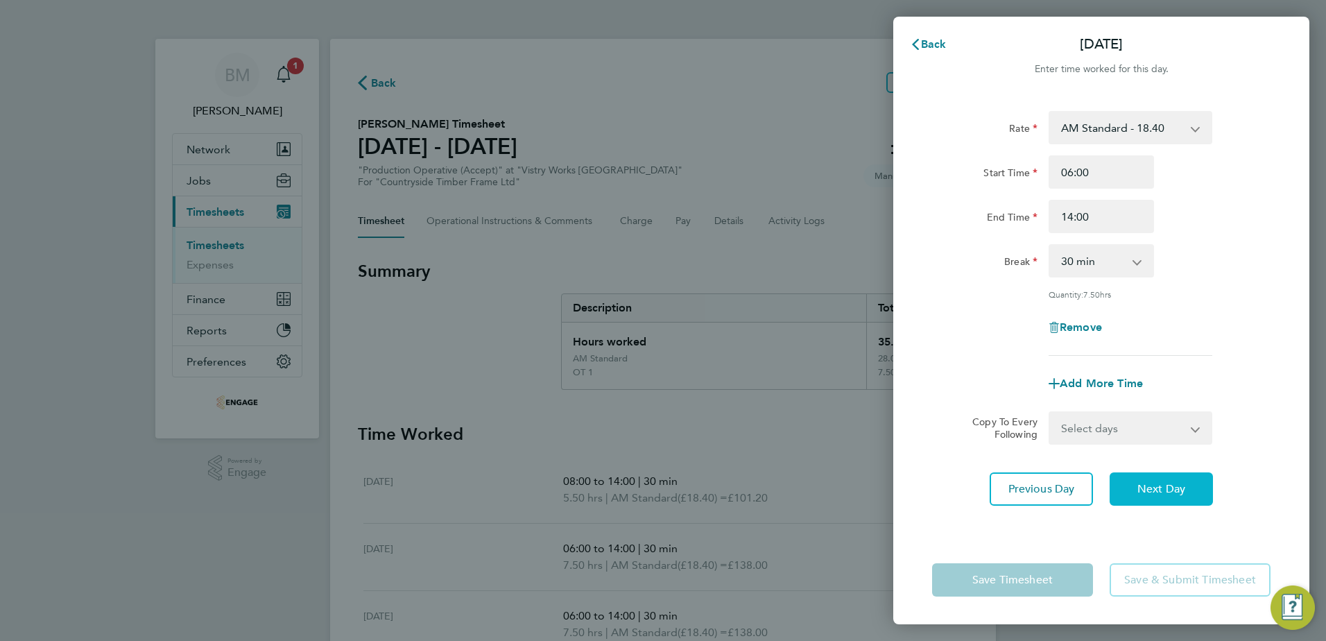
select select "30"
click at [1164, 482] on span "Next Day" at bounding box center [1161, 489] width 48 height 14
select select "30"
click at [1164, 482] on span "Next Day" at bounding box center [1161, 489] width 48 height 14
select select "15"
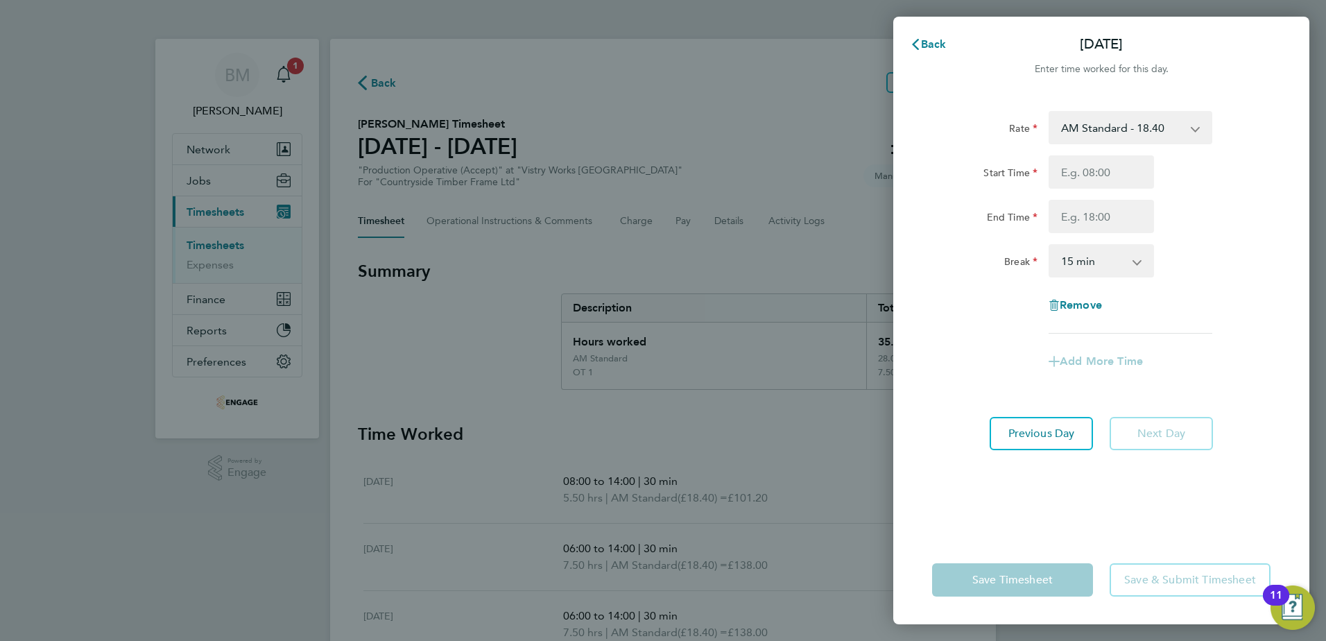
click at [1164, 487] on div "Rate AM Standard - 18.40 OT 1 - 27.60 OT2 - 36.80 PM Standard - 20.06 PM OT2 - …" at bounding box center [1101, 314] width 416 height 441
click at [1033, 424] on button "Previous Day" at bounding box center [1040, 433] width 103 height 33
select select "30"
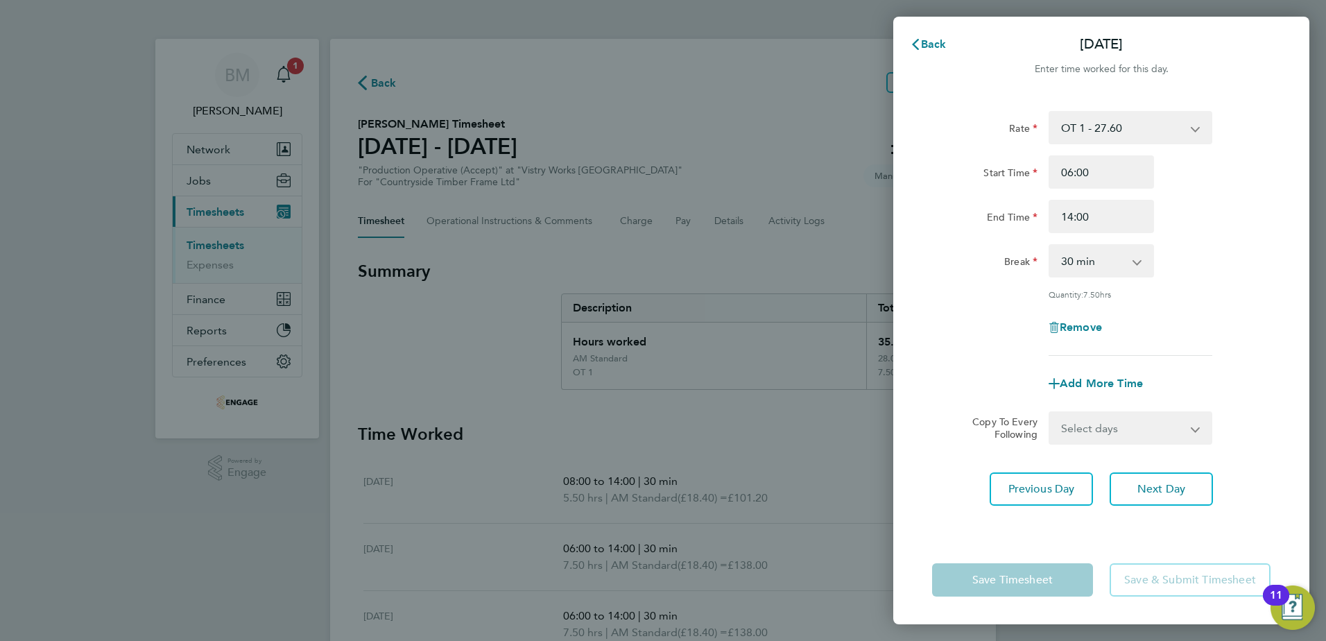
click at [1028, 580] on app-form-button "Save Timesheet" at bounding box center [1016, 579] width 169 height 33
click at [1264, 258] on div "Break 0 min 15 min 30 min 45 min 60 min 75 min 90 min" at bounding box center [1100, 260] width 349 height 33
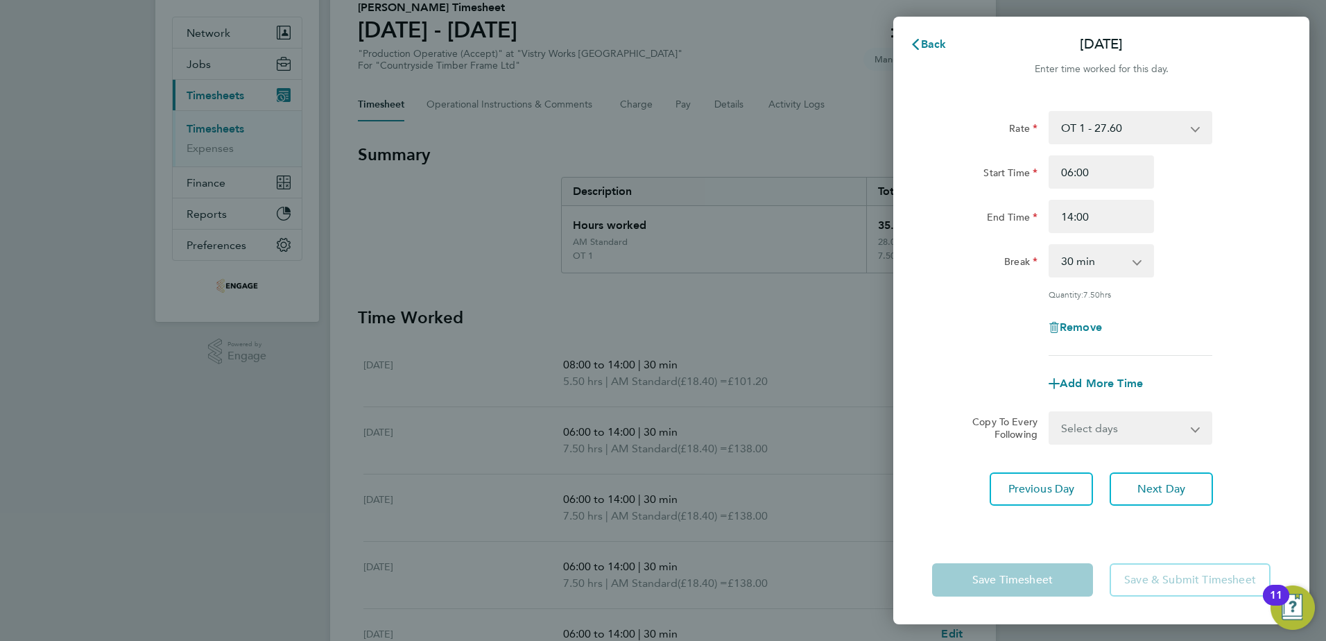
scroll to position [325, 0]
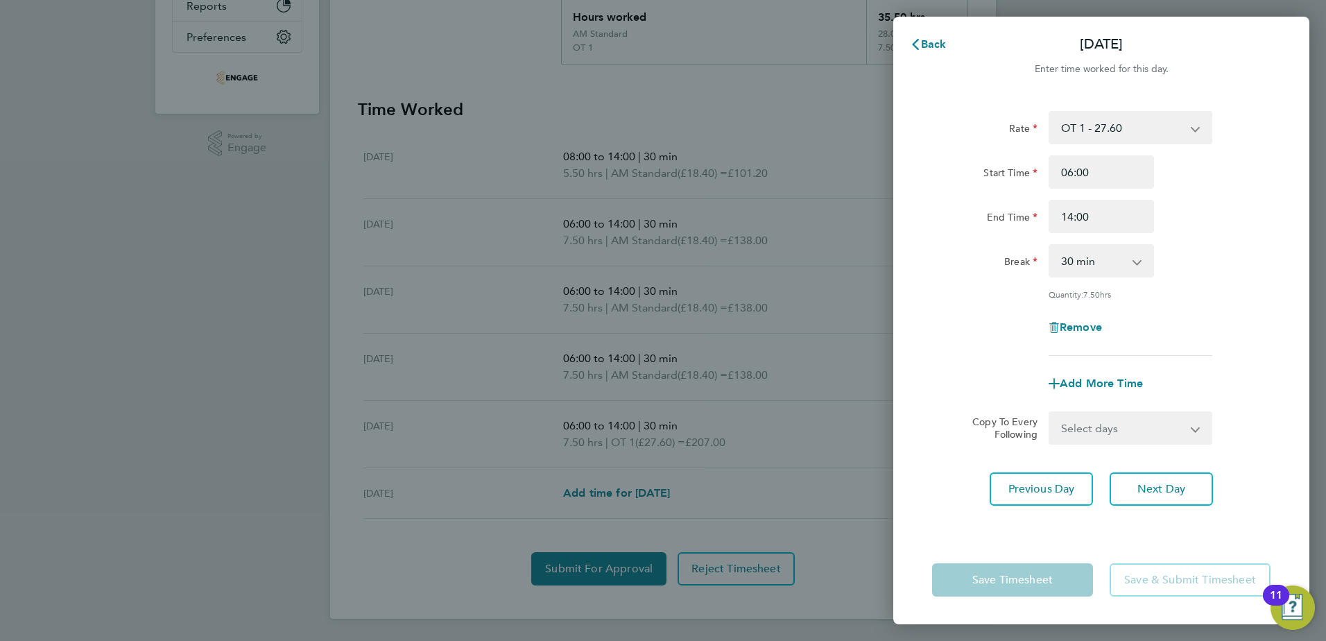
click at [662, 394] on div "Back Sat 30 Aug Enter time worked for this day. Rate OT 1 - 27.60 OT2 - 36.80 P…" at bounding box center [663, 320] width 1326 height 641
click at [569, 573] on div "Back Sat 30 Aug Enter time worked for this day. Rate OT 1 - 27.60 OT2 - 36.80 P…" at bounding box center [663, 320] width 1326 height 641
click at [903, 52] on button "Back" at bounding box center [928, 45] width 64 height 28
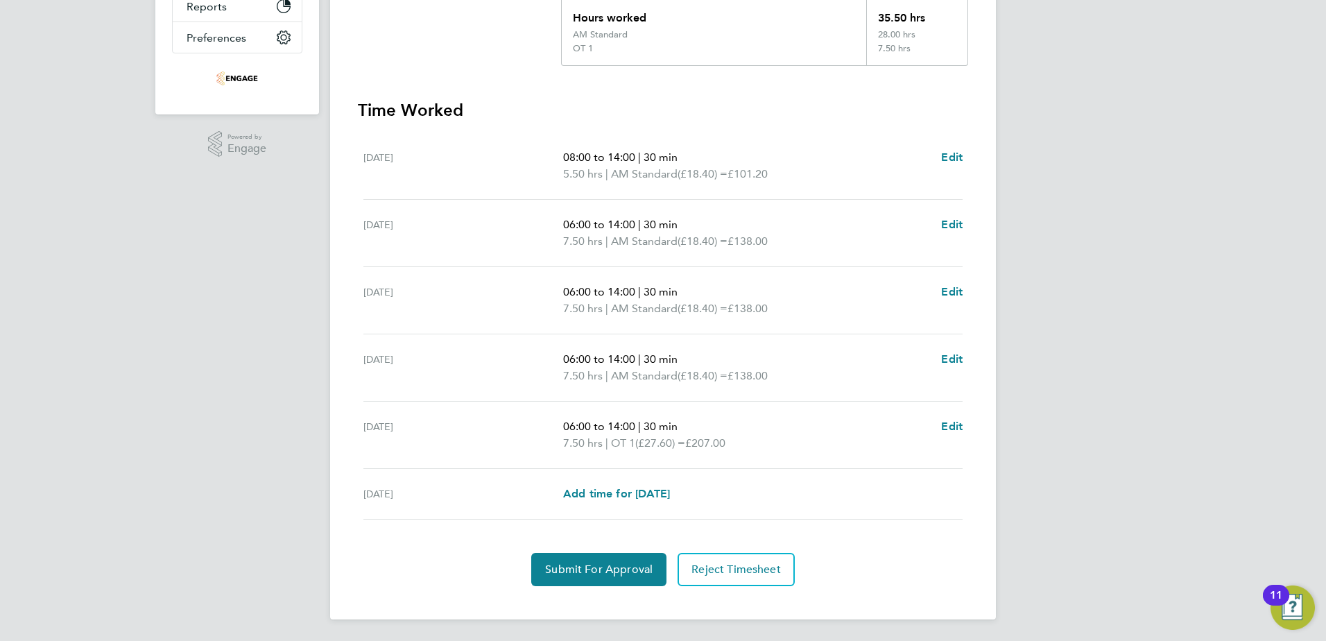
scroll to position [325, 0]
click at [612, 557] on button "Submit For Approval" at bounding box center [598, 568] width 135 height 33
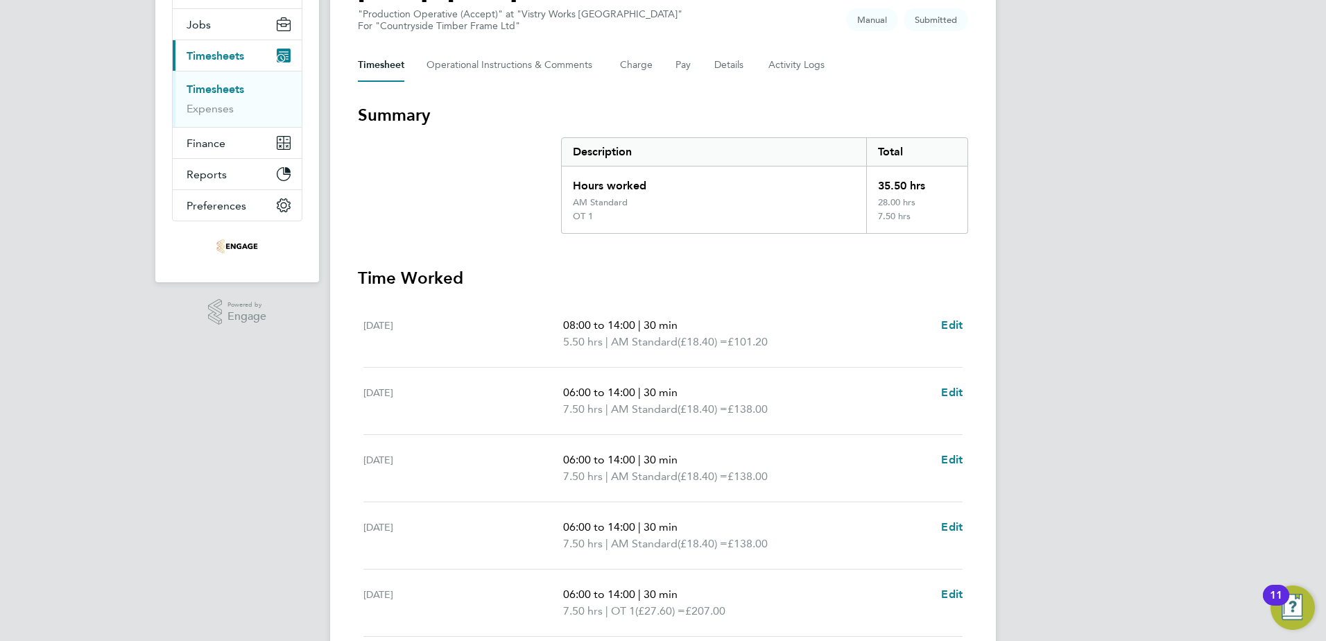
scroll to position [0, 0]
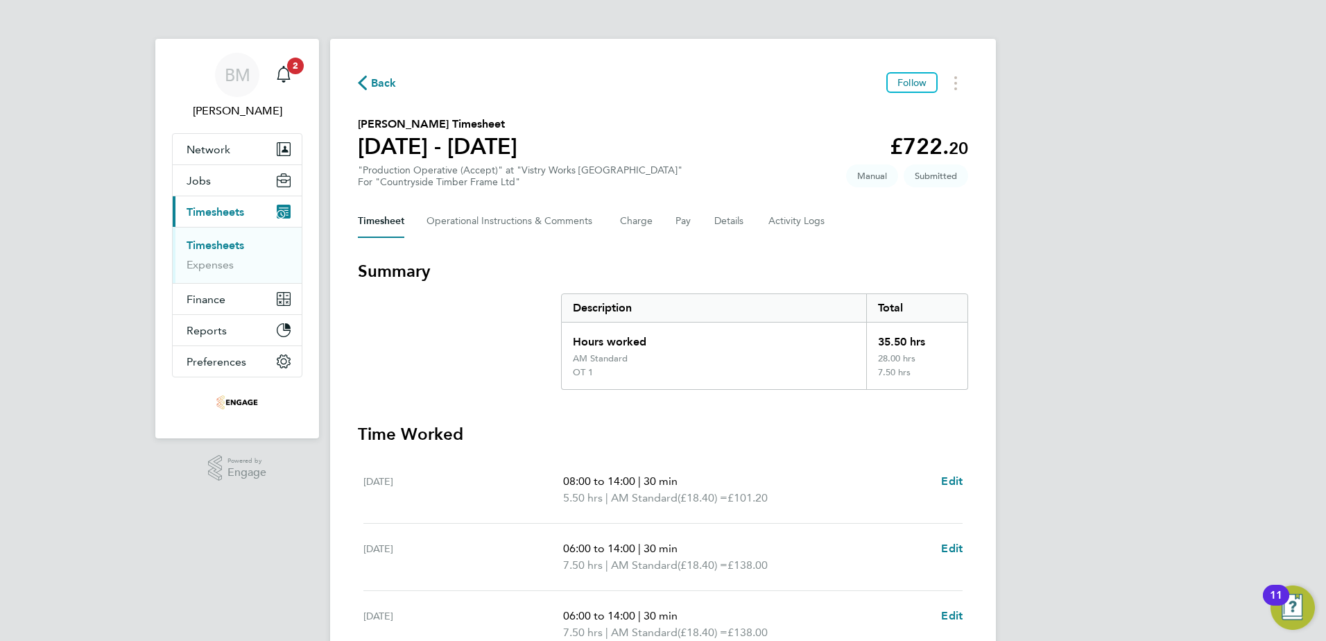
click at [381, 80] on span "Back" at bounding box center [384, 83] width 26 height 17
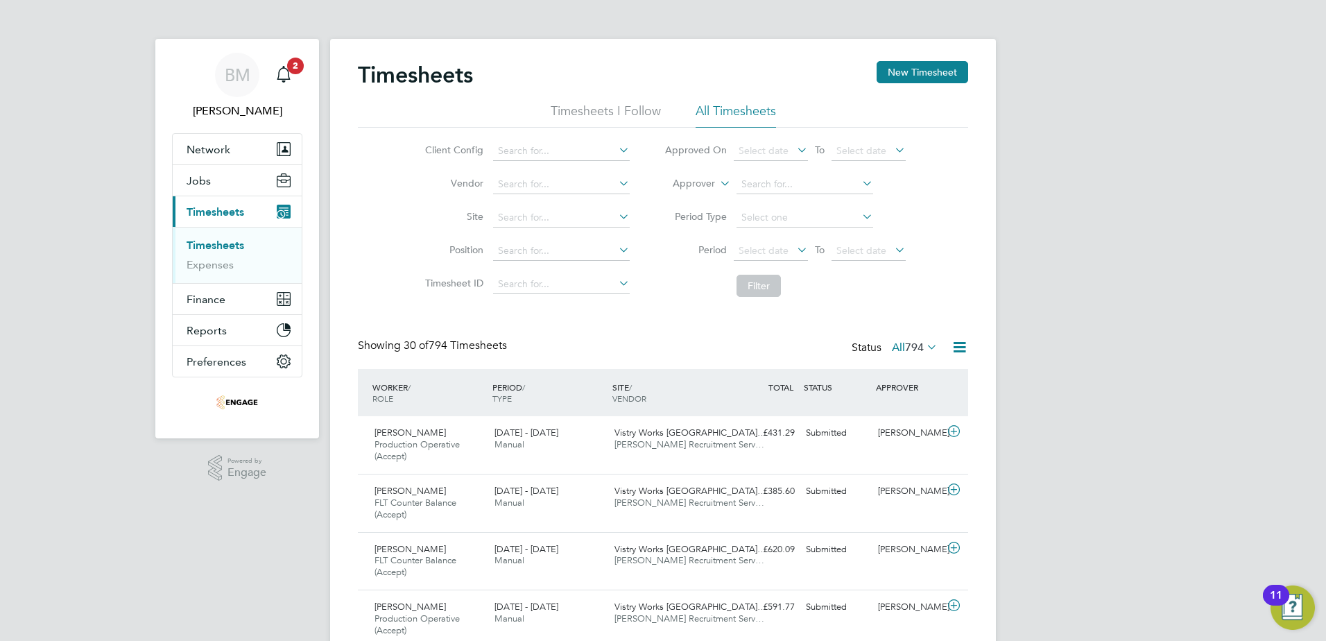
click at [794, 246] on icon at bounding box center [794, 249] width 0 height 19
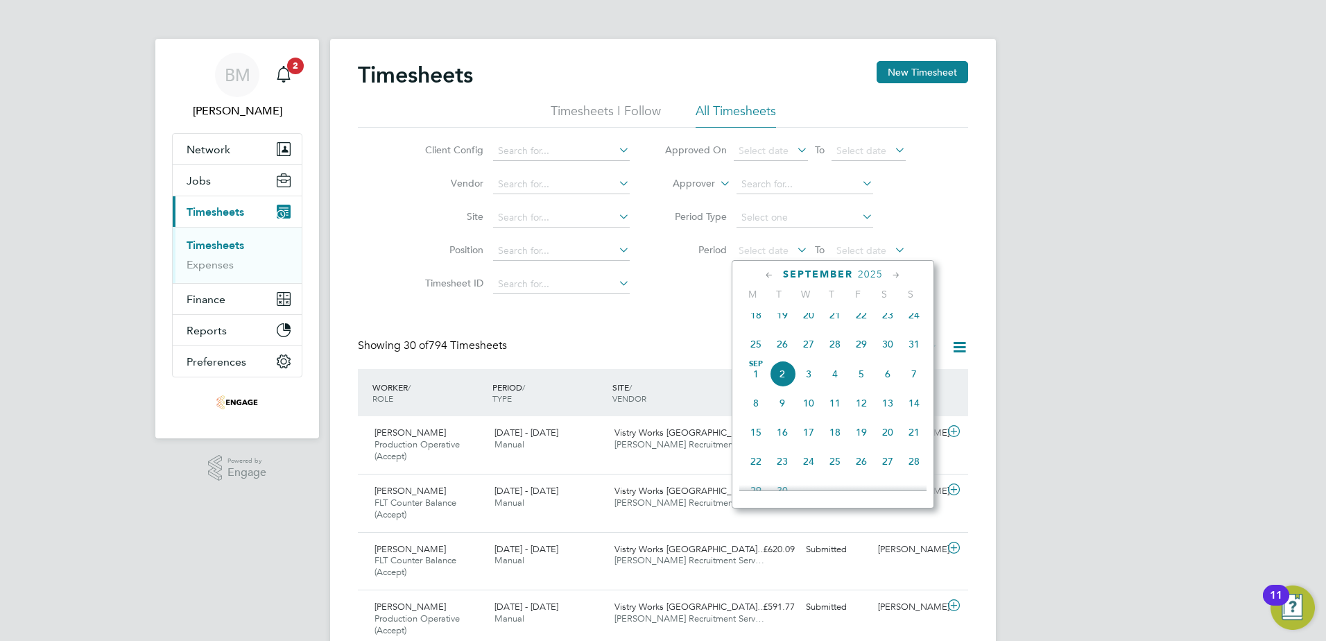
click at [754, 355] on span "25" at bounding box center [756, 344] width 26 height 26
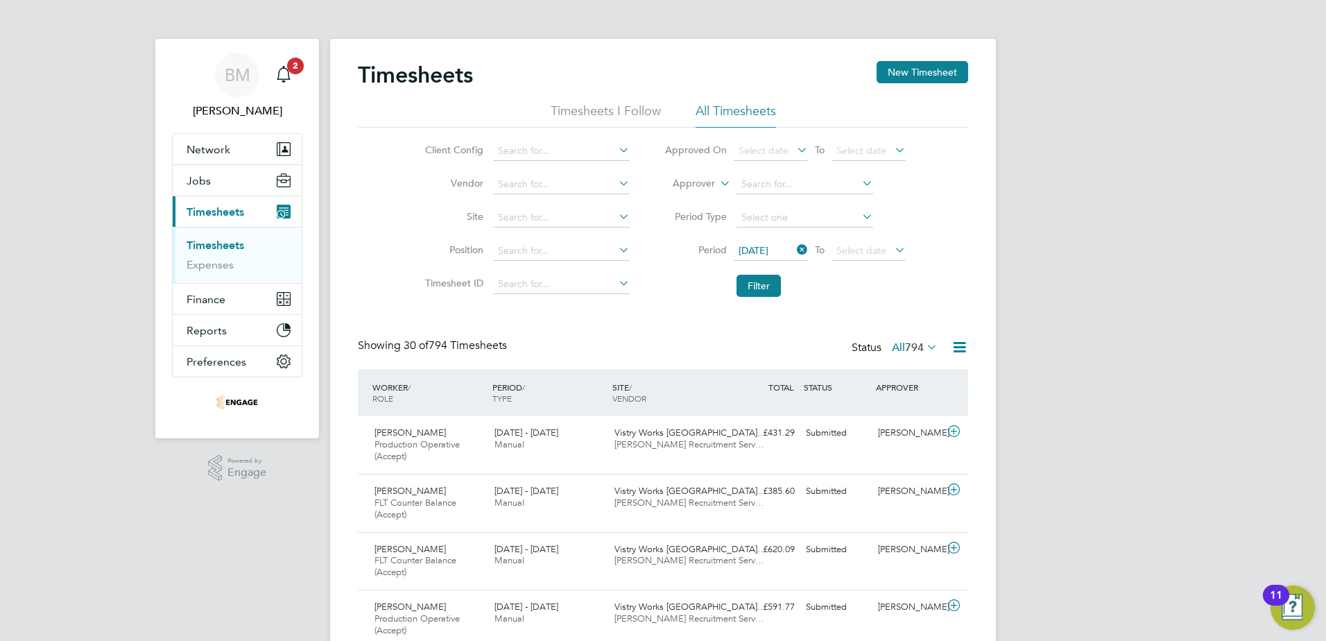
click at [892, 244] on icon at bounding box center [892, 249] width 0 height 19
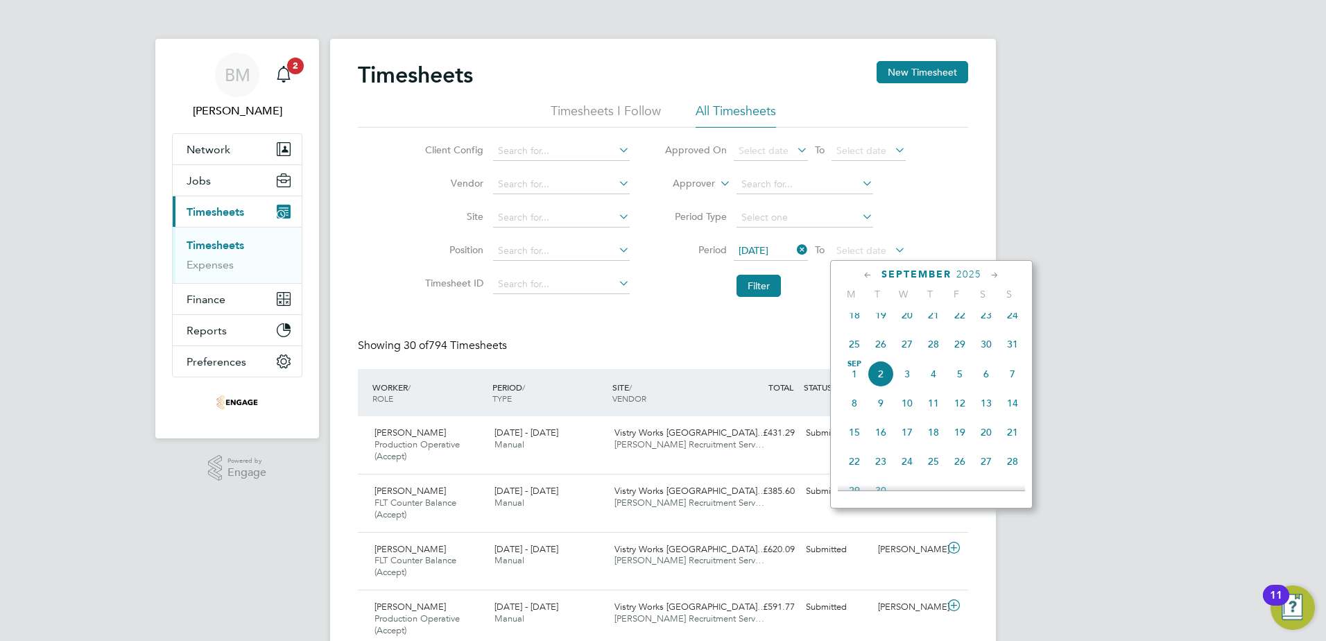
click at [1016, 353] on span "31" at bounding box center [1012, 344] width 26 height 26
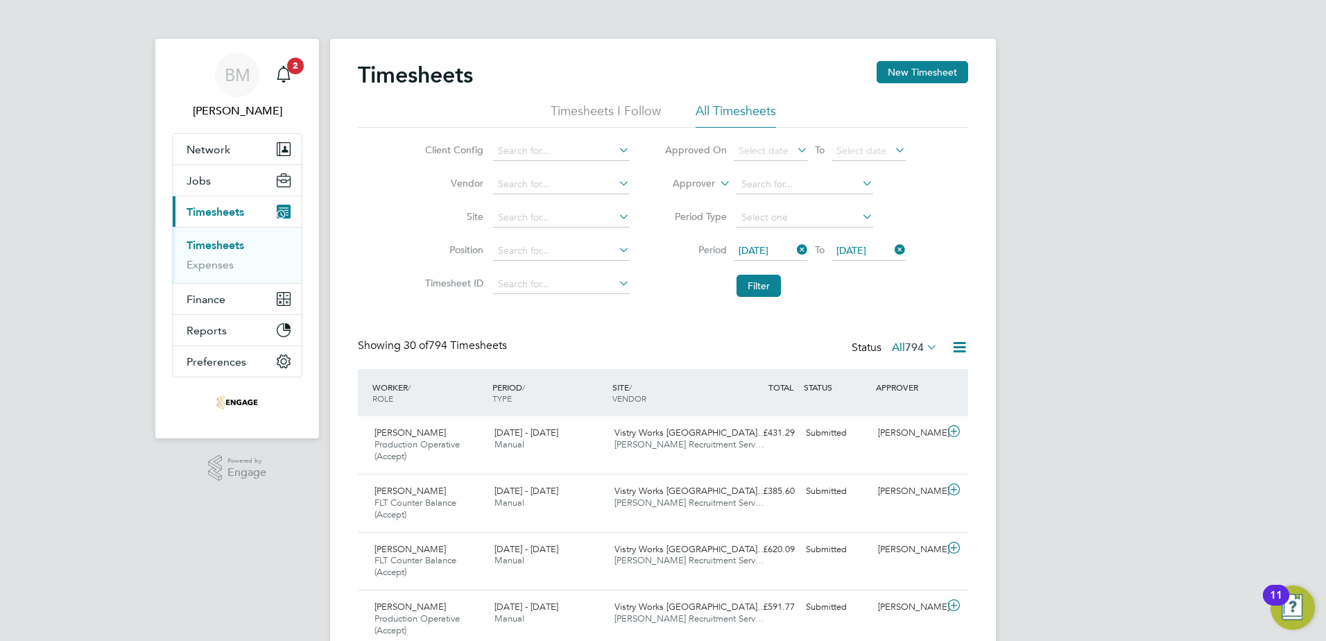
click at [745, 266] on li "Period 25 Aug 2025 To 31 Aug 2025" at bounding box center [785, 250] width 276 height 33
click at [750, 278] on button "Filter" at bounding box center [758, 286] width 44 height 22
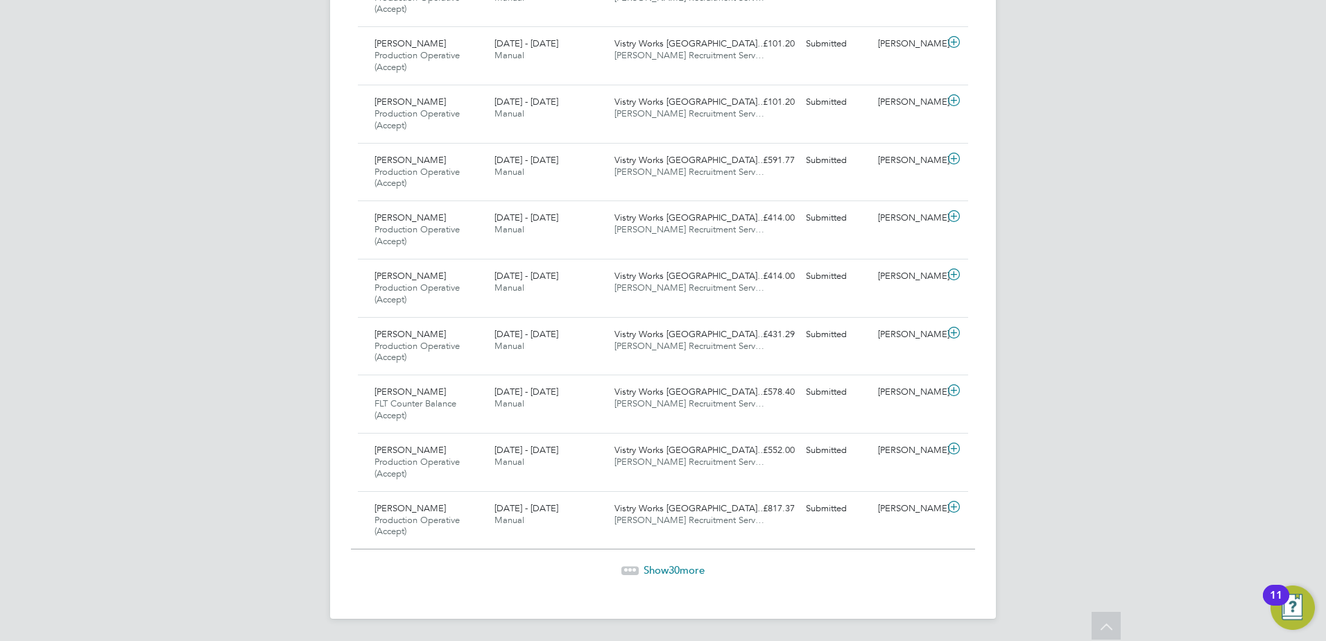
click at [671, 568] on span "30" at bounding box center [673, 569] width 11 height 13
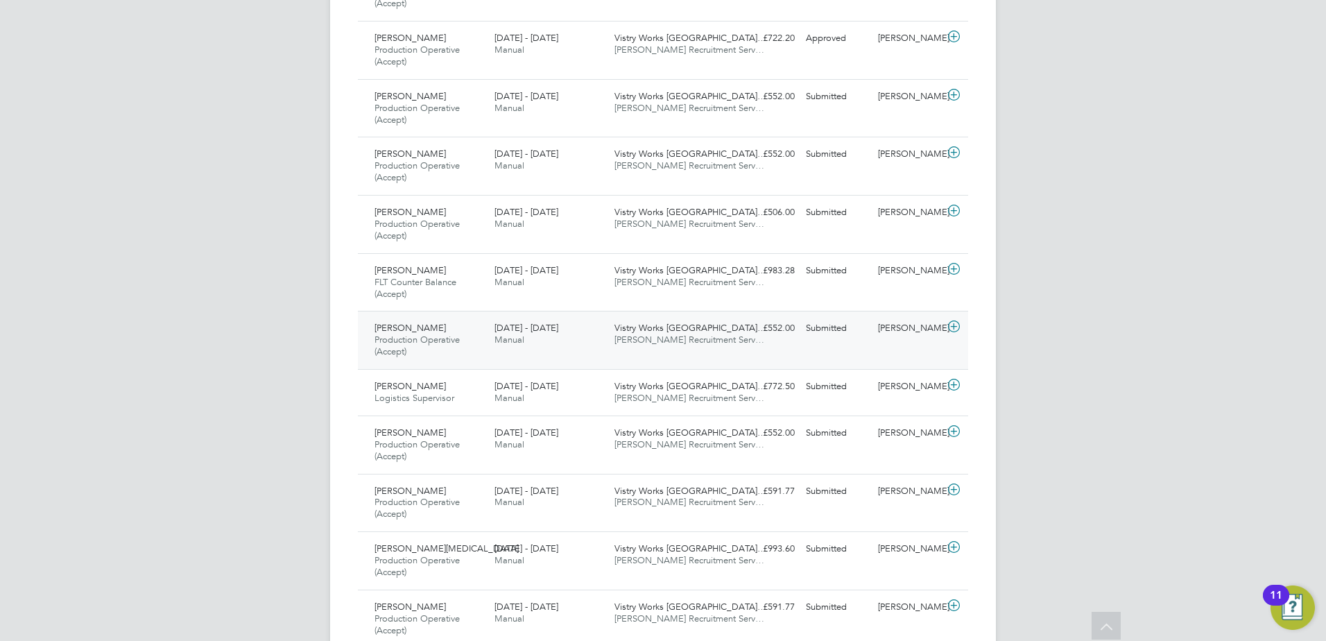
click at [519, 336] on span "Manual" at bounding box center [509, 340] width 30 height 12
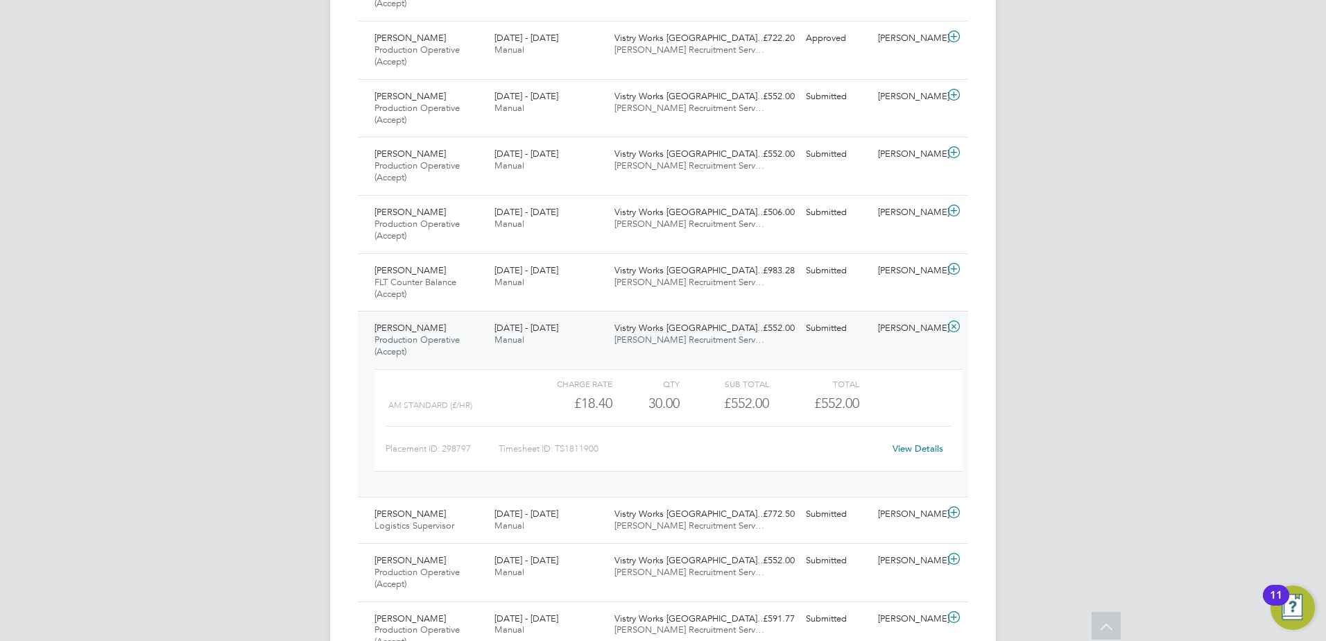
click at [915, 449] on link "View Details" at bounding box center [917, 448] width 51 height 12
click at [374, 341] on span "Production Operative (Accept)" at bounding box center [416, 346] width 85 height 24
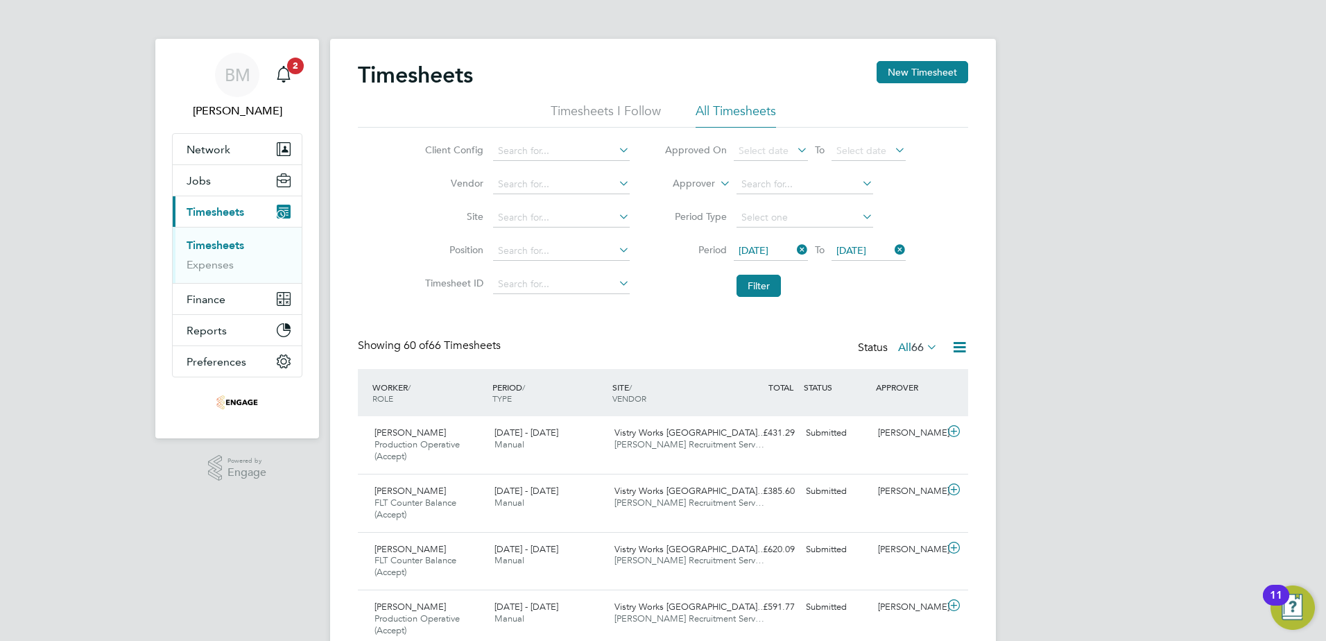
click at [218, 243] on link "Timesheets" at bounding box center [216, 245] width 58 height 13
click at [964, 346] on icon at bounding box center [959, 346] width 17 height 17
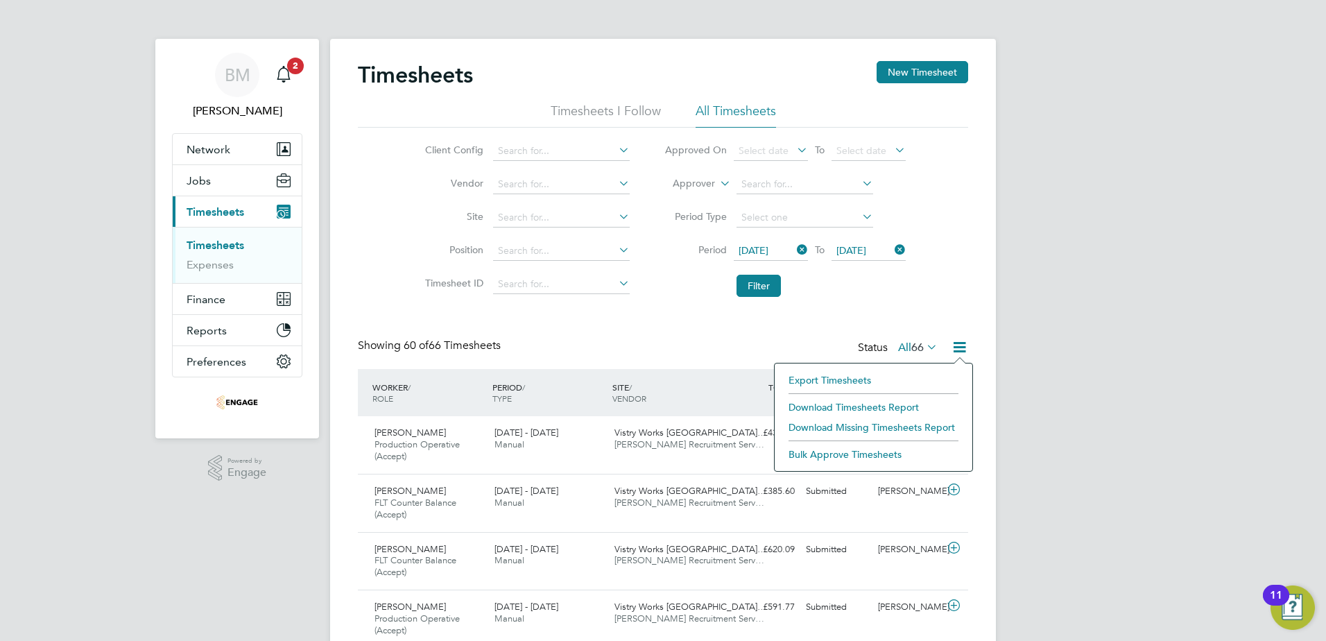
click at [840, 405] on li "Download Timesheets Report" at bounding box center [873, 406] width 184 height 19
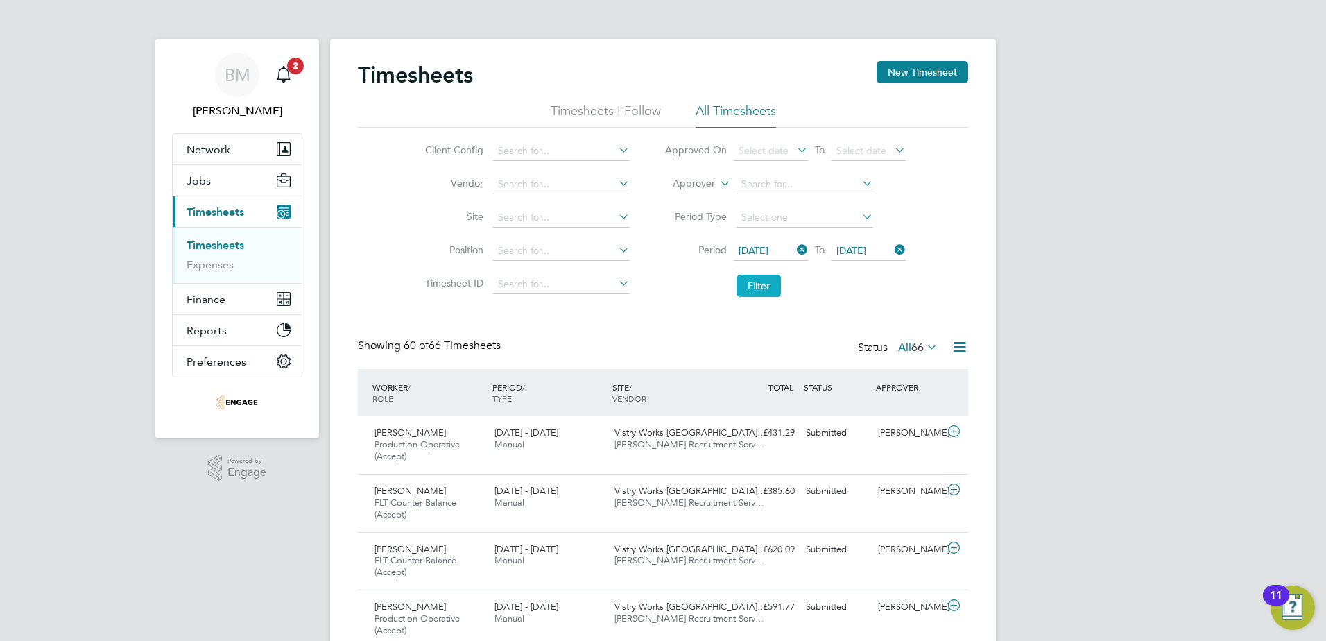
click at [763, 282] on button "Filter" at bounding box center [758, 286] width 44 height 22
click at [689, 431] on span "Vistry Works [GEOGRAPHIC_DATA]…" at bounding box center [690, 432] width 152 height 12
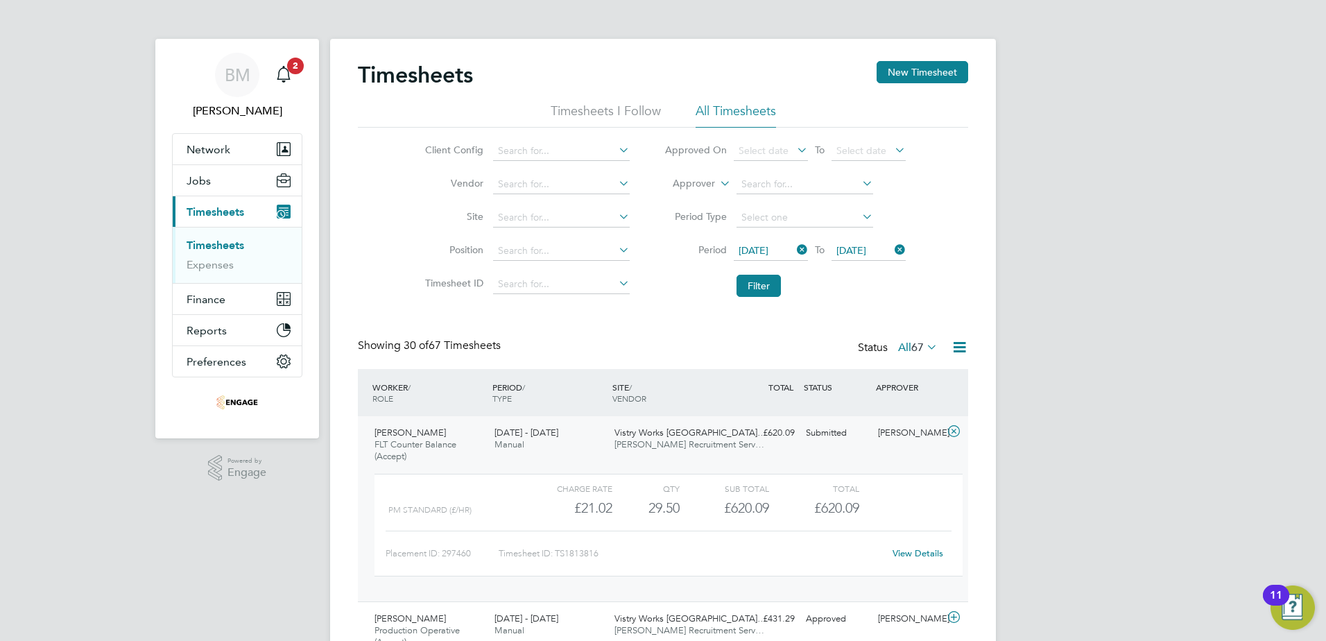
click at [392, 429] on span "[PERSON_NAME]" at bounding box center [409, 432] width 71 height 12
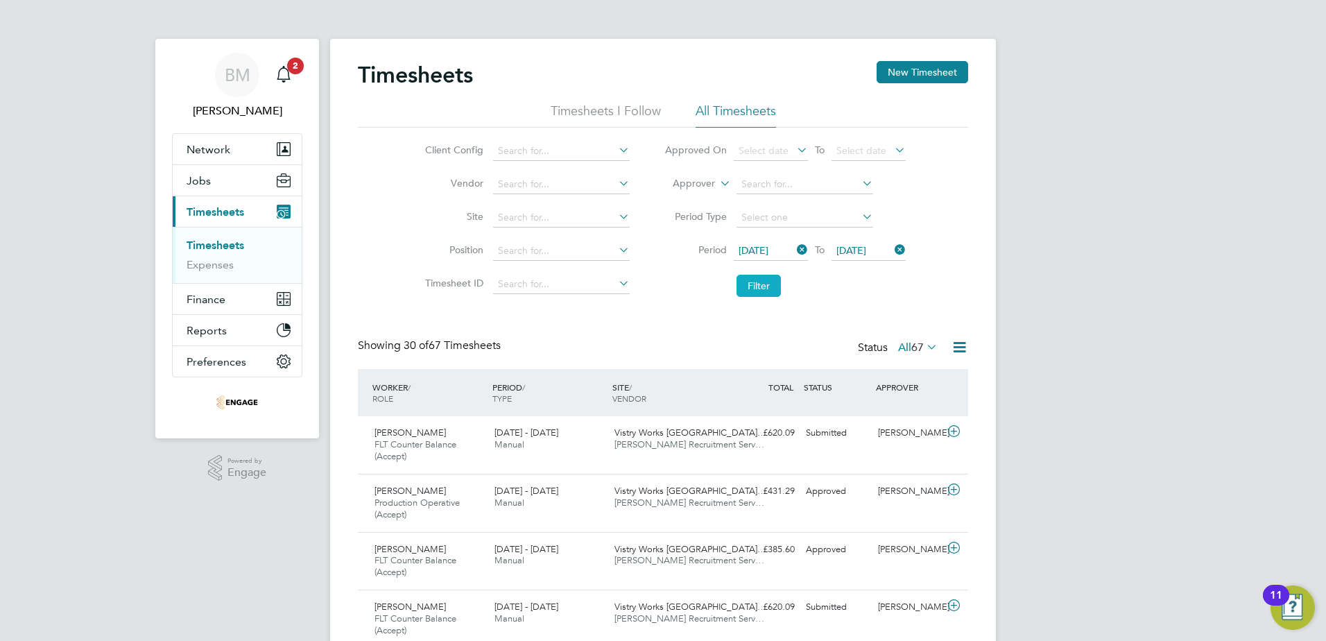
click at [764, 280] on button "Filter" at bounding box center [758, 286] width 44 height 22
click at [765, 280] on button "Filter" at bounding box center [758, 286] width 44 height 22
click at [755, 290] on button "Filter" at bounding box center [758, 286] width 44 height 22
click at [756, 286] on button "Filter" at bounding box center [758, 286] width 44 height 22
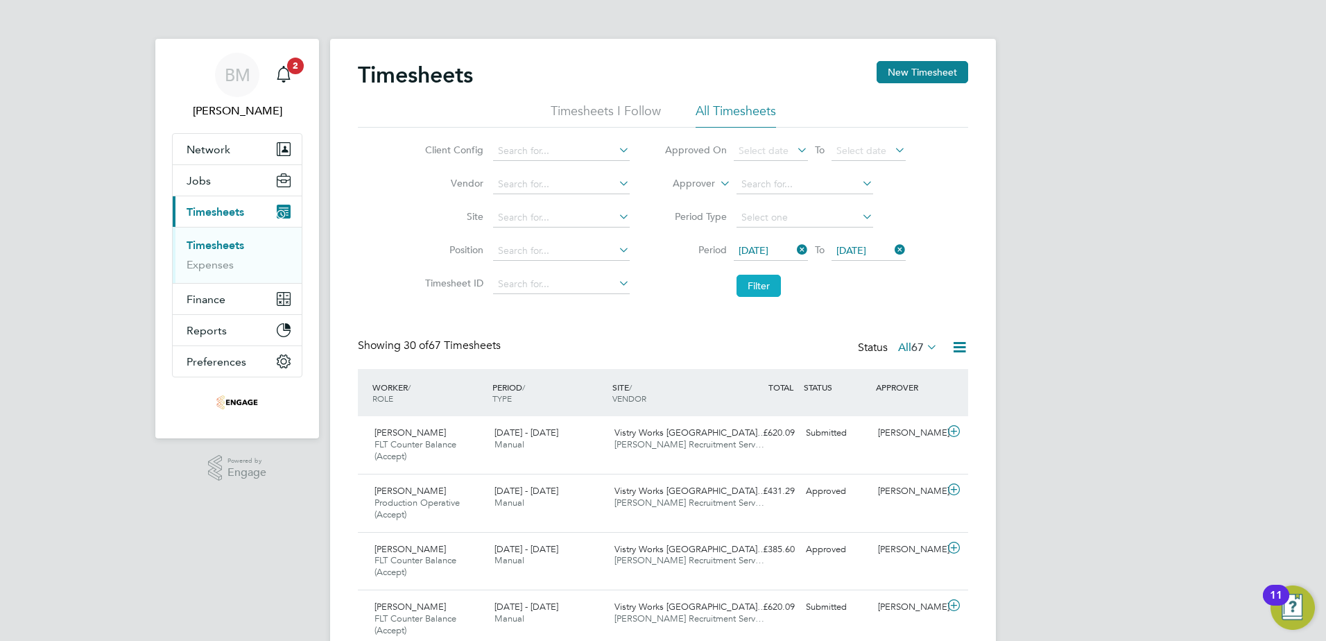
click at [759, 286] on button "Filter" at bounding box center [758, 286] width 44 height 22
click at [765, 286] on button "Filter" at bounding box center [758, 286] width 44 height 22
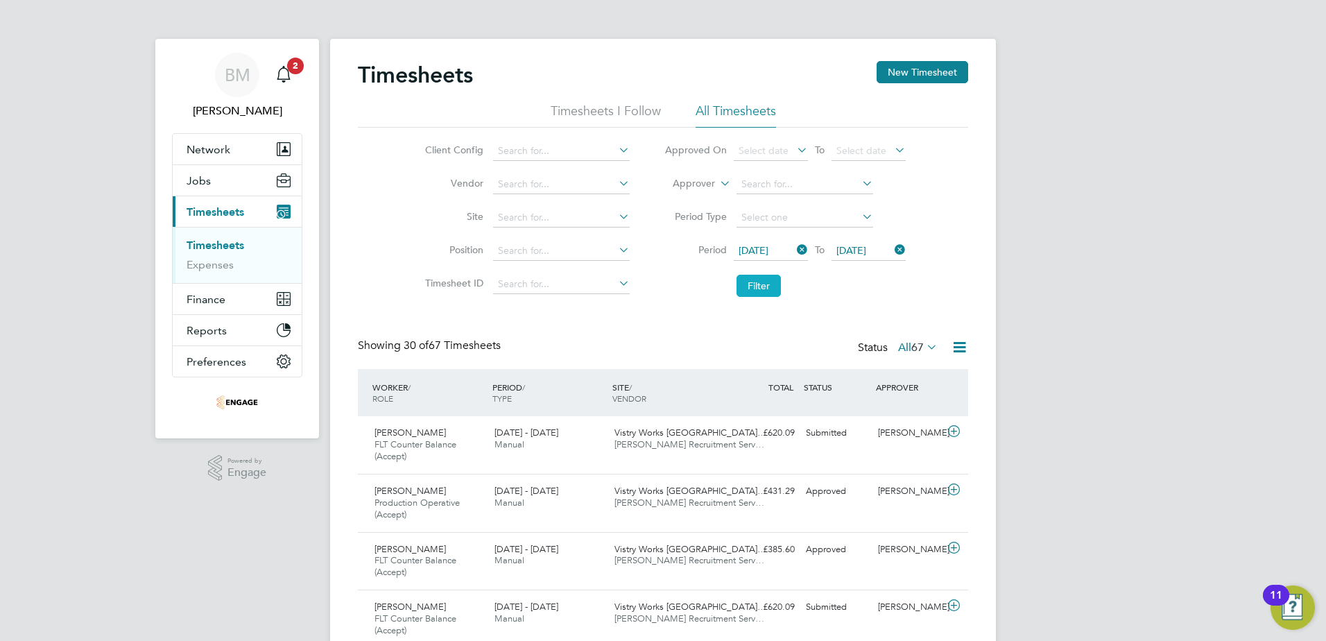
click at [759, 287] on button "Filter" at bounding box center [758, 286] width 44 height 22
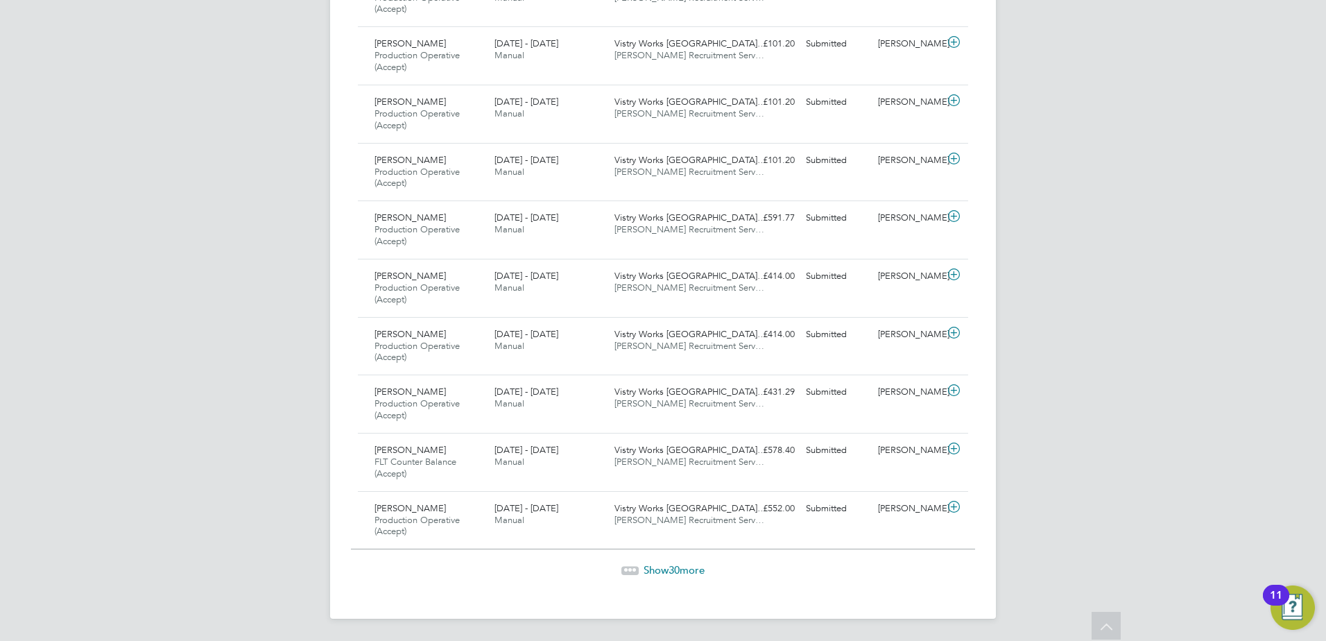
click at [702, 564] on span "Show 30 more" at bounding box center [673, 569] width 61 height 13
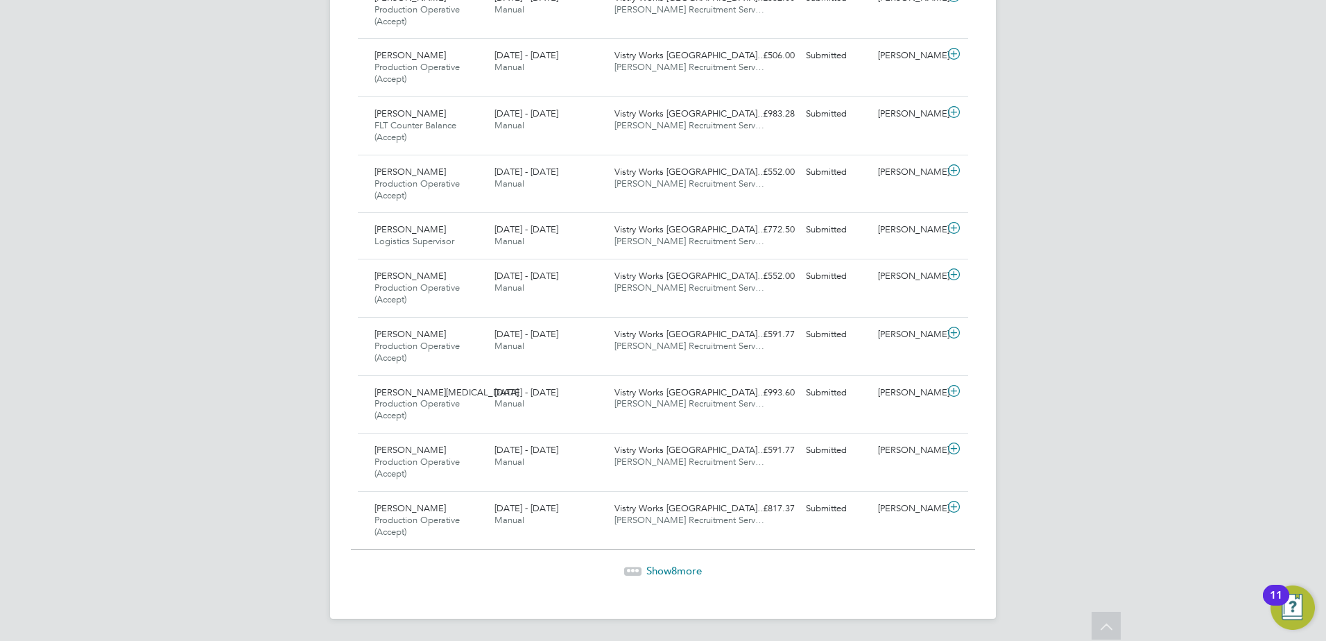
click at [698, 562] on div "Show 8 more" at bounding box center [663, 561] width 624 height 34
click at [693, 567] on span "Show 8 more" at bounding box center [673, 570] width 55 height 13
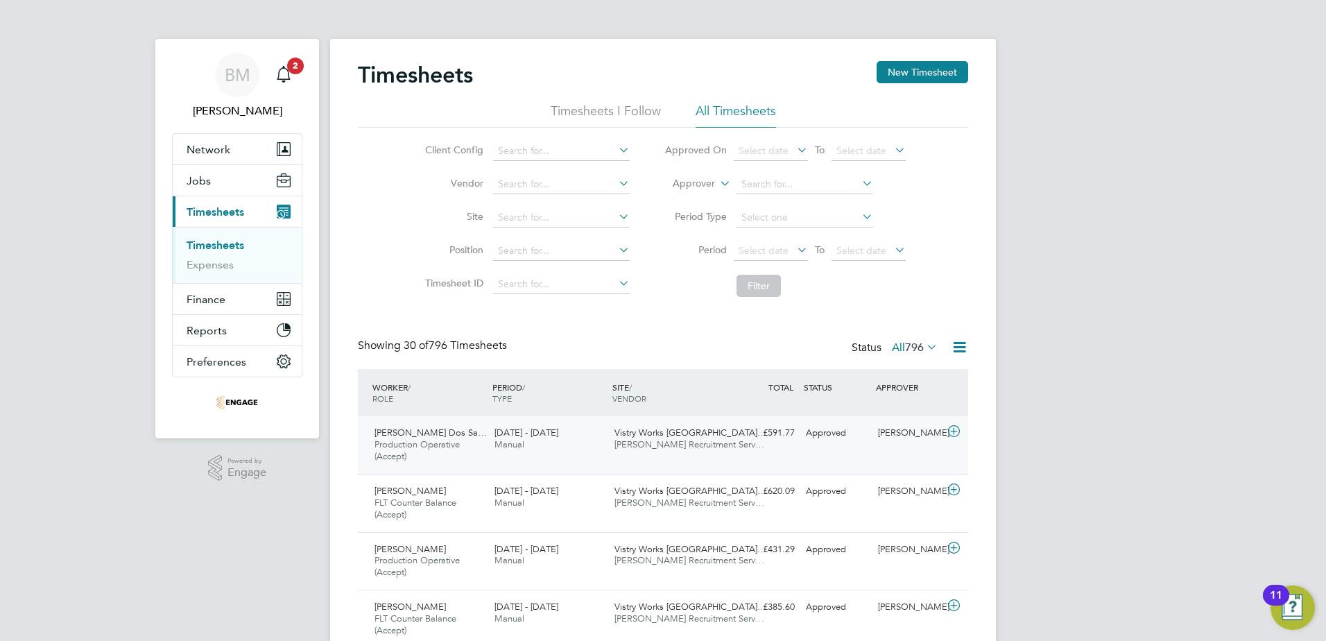
click at [669, 438] on span "Vistry Works [GEOGRAPHIC_DATA]…" at bounding box center [690, 432] width 152 height 12
click at [425, 448] on span "Production Operative (Accept)" at bounding box center [416, 450] width 85 height 24
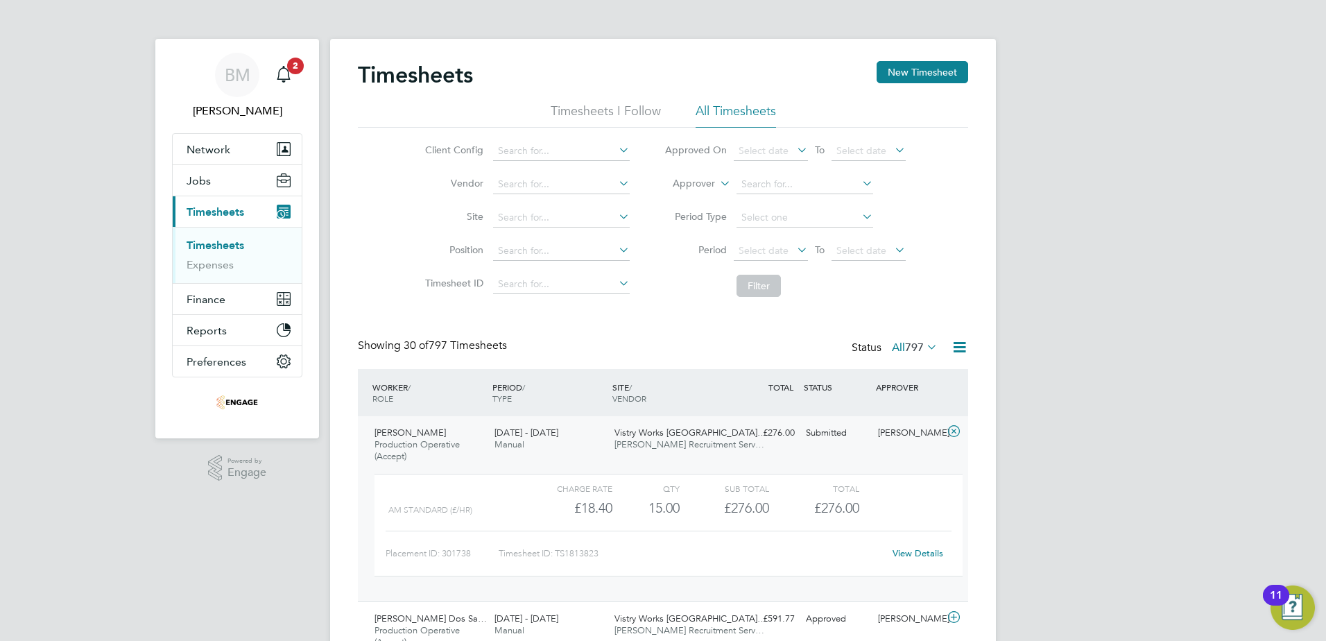
click at [425, 448] on span "Production Operative (Accept)" at bounding box center [416, 450] width 85 height 24
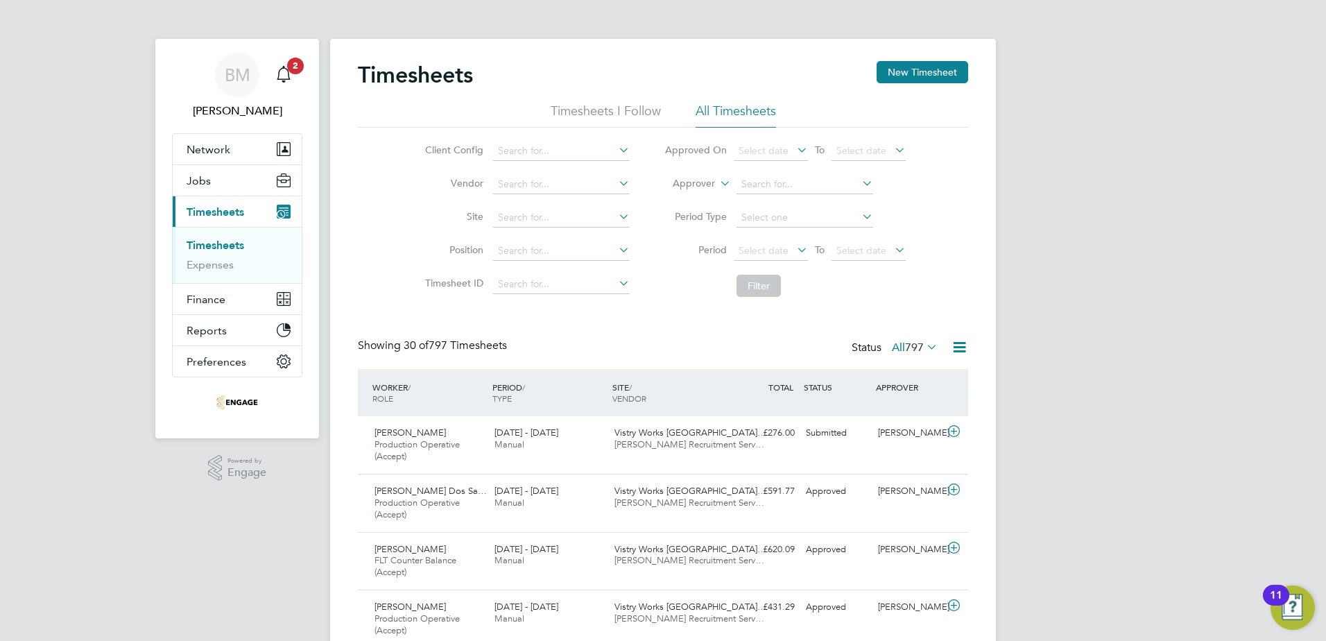
click at [794, 250] on icon at bounding box center [794, 249] width 0 height 19
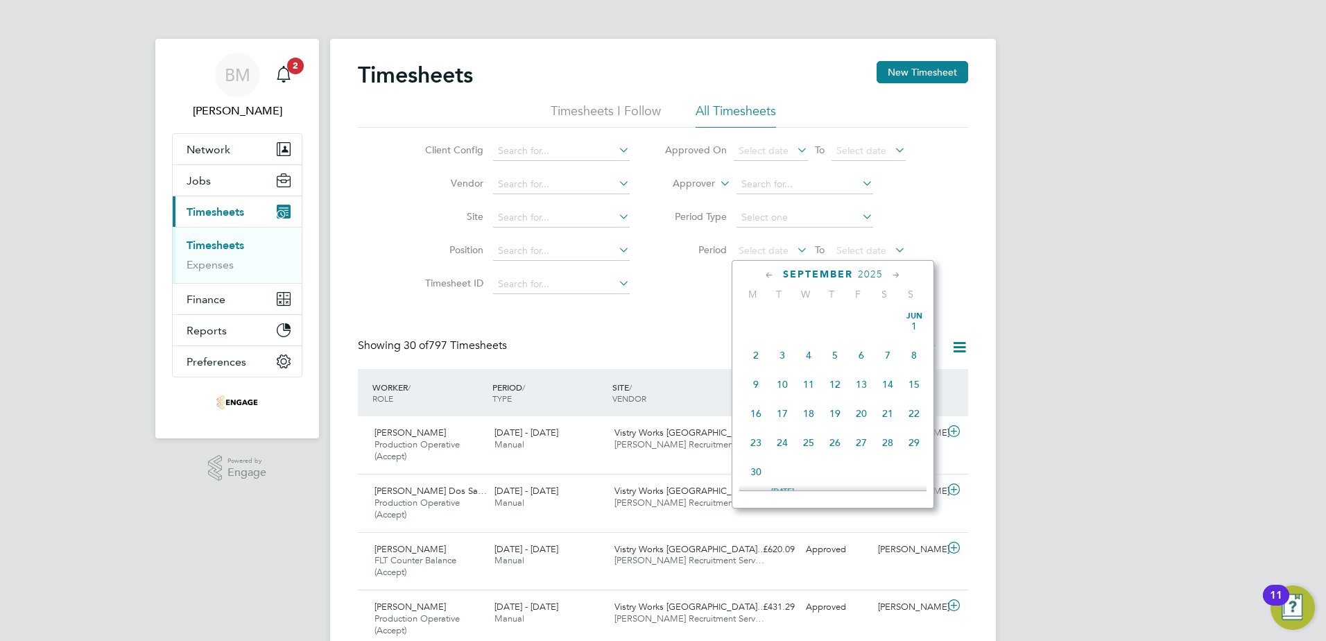
scroll to position [420, 0]
click at [753, 349] on span "25" at bounding box center [756, 344] width 26 height 26
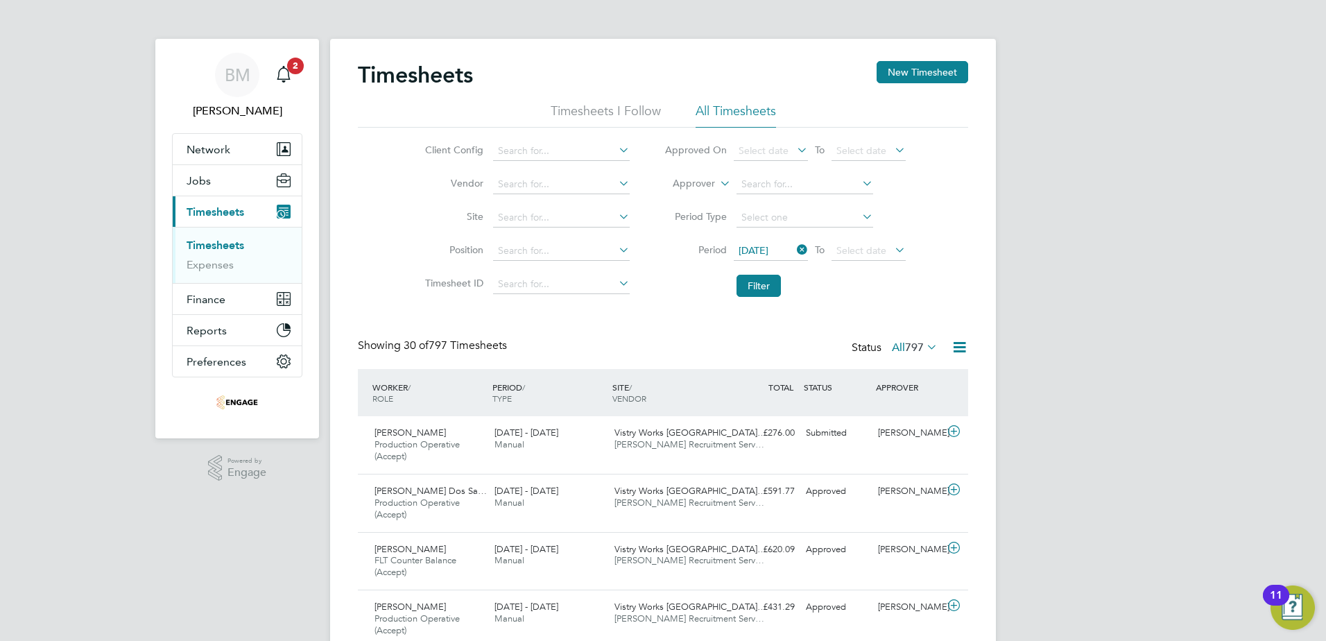
click at [892, 251] on icon at bounding box center [892, 249] width 0 height 19
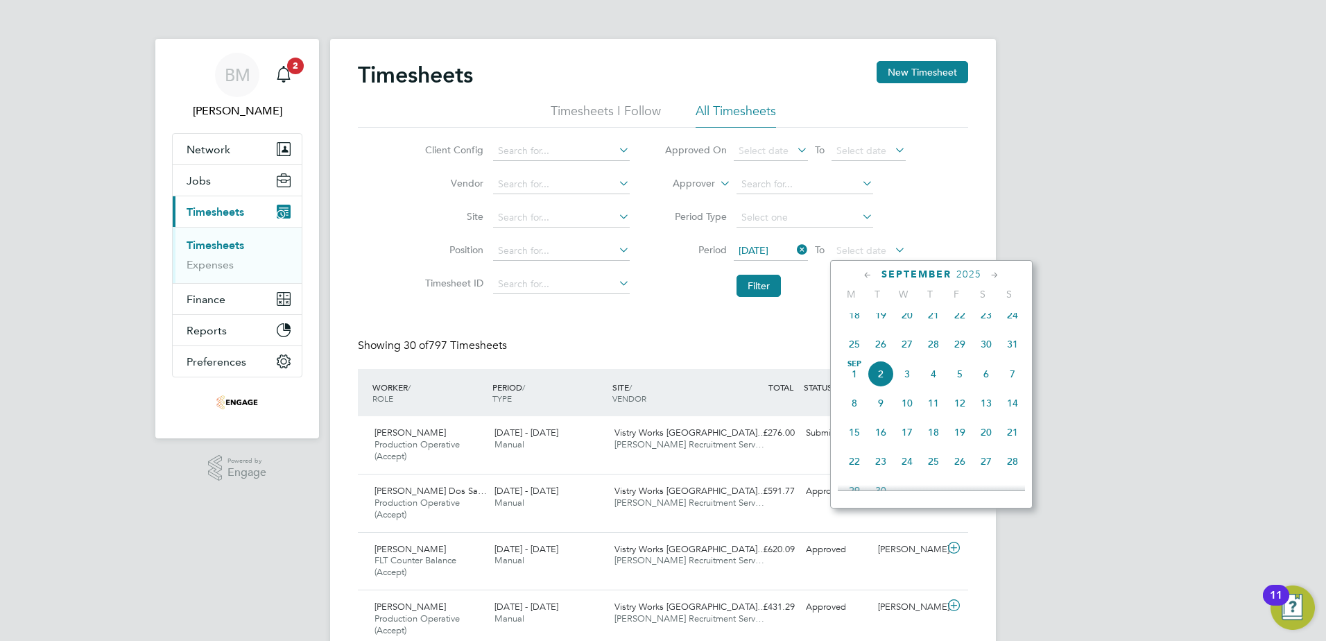
click at [1009, 353] on span "31" at bounding box center [1012, 344] width 26 height 26
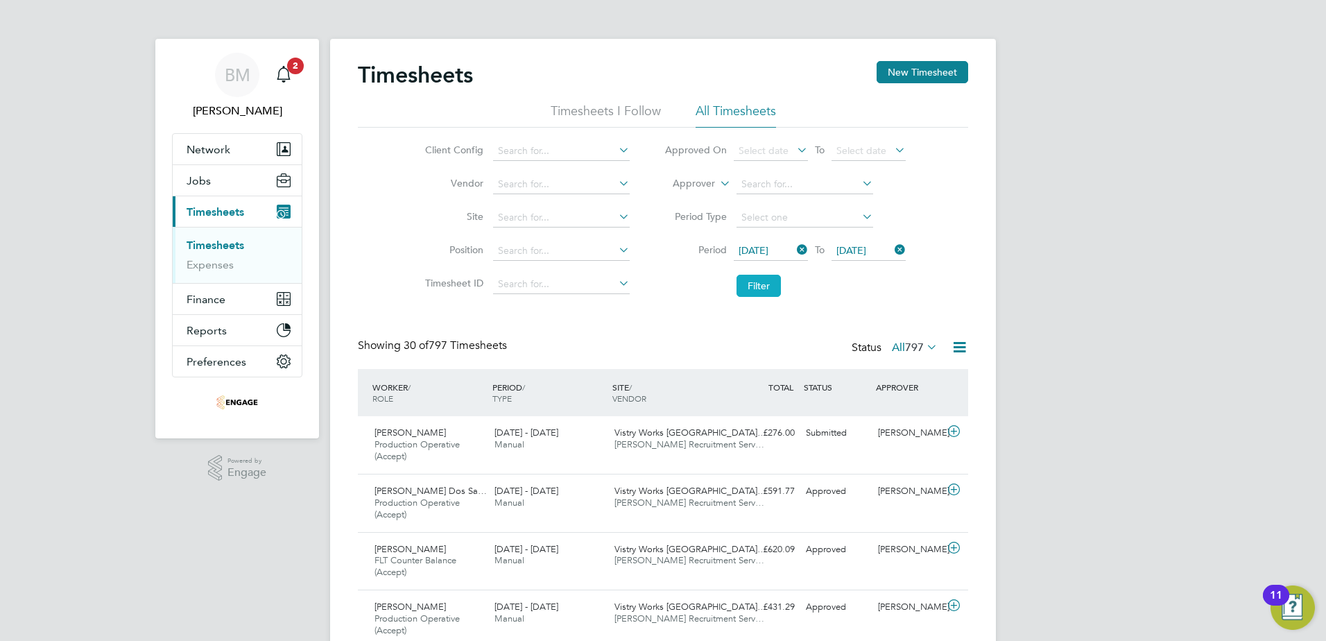
click at [755, 282] on button "Filter" at bounding box center [758, 286] width 44 height 22
click at [967, 340] on icon at bounding box center [959, 346] width 17 height 17
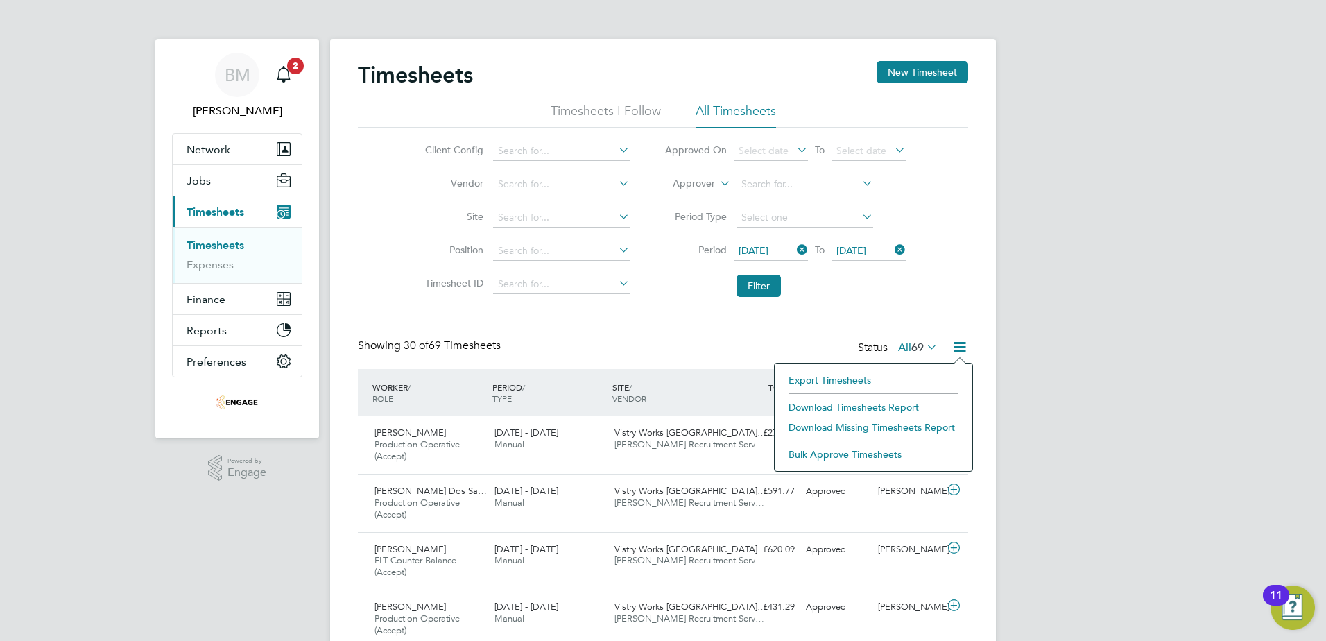
click at [829, 397] on li "Download Timesheets Report" at bounding box center [873, 406] width 184 height 19
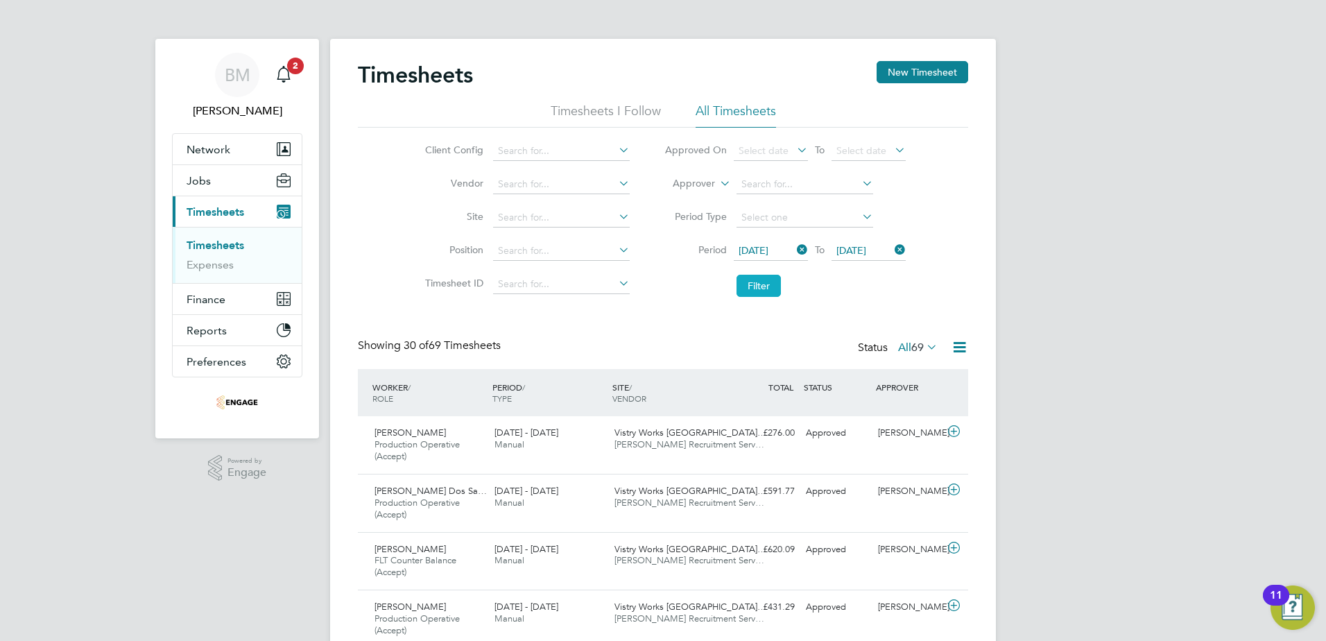
click at [765, 279] on button "Filter" at bounding box center [758, 286] width 44 height 22
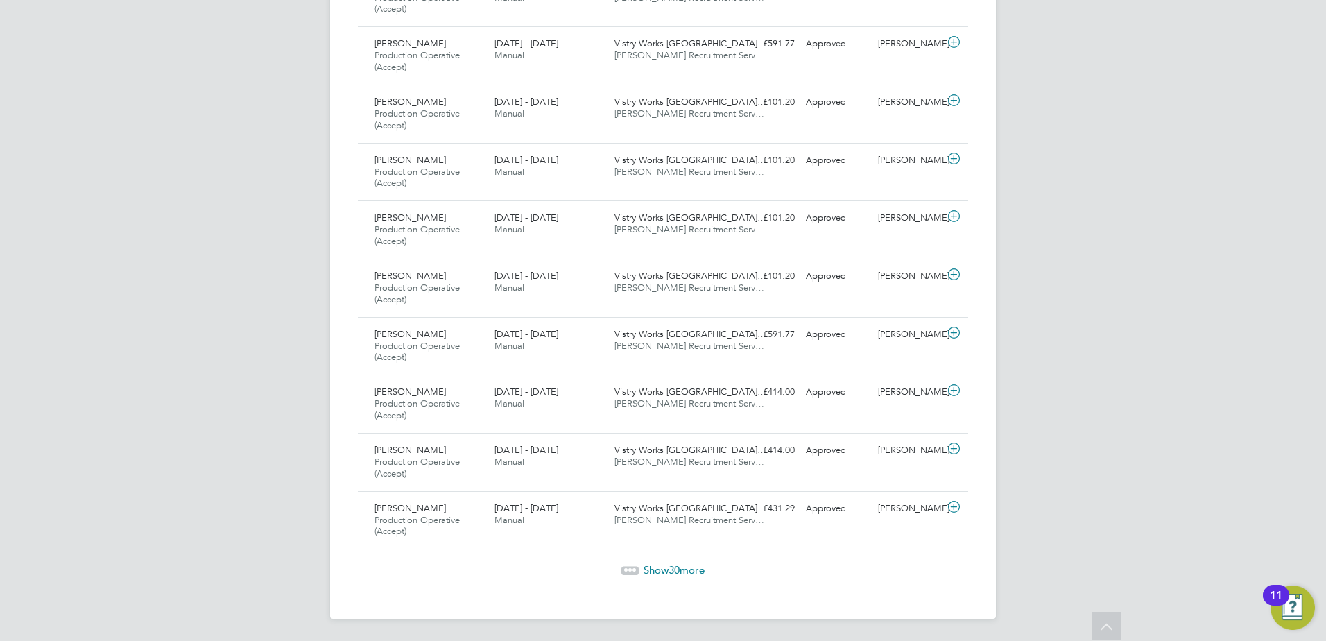
click at [679, 567] on span "30" at bounding box center [673, 569] width 11 height 13
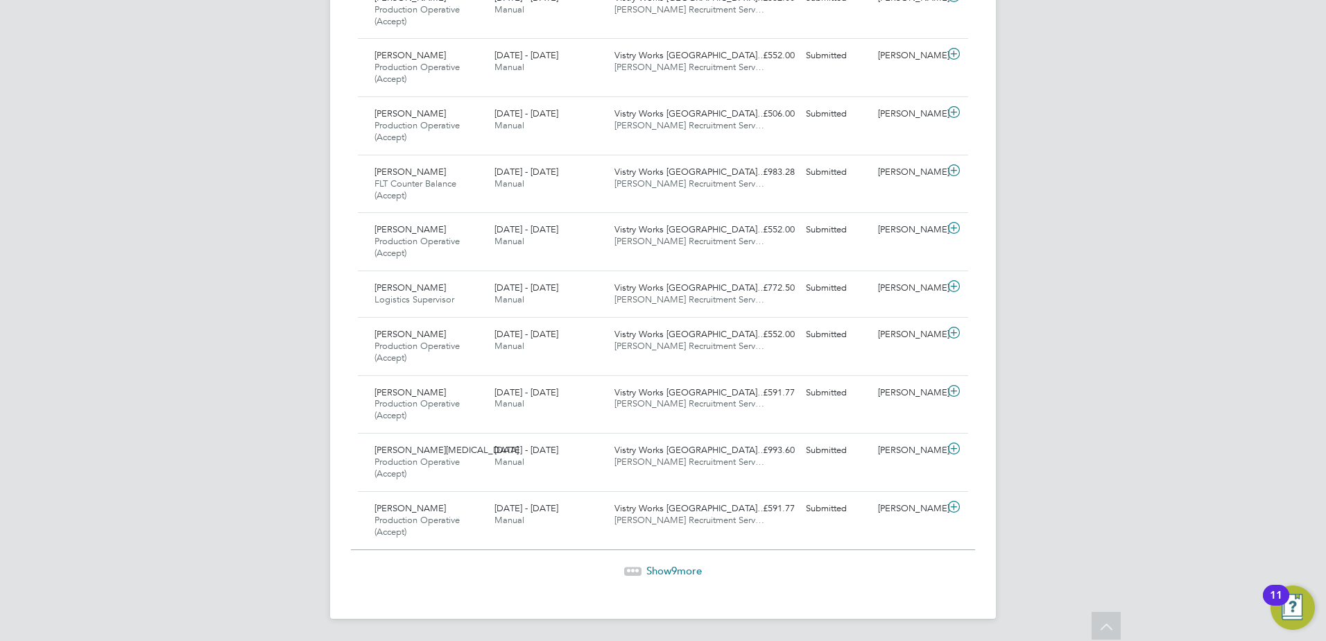
click at [682, 569] on span "Show 9 more" at bounding box center [673, 570] width 55 height 13
